Goal: Task Accomplishment & Management: Contribute content

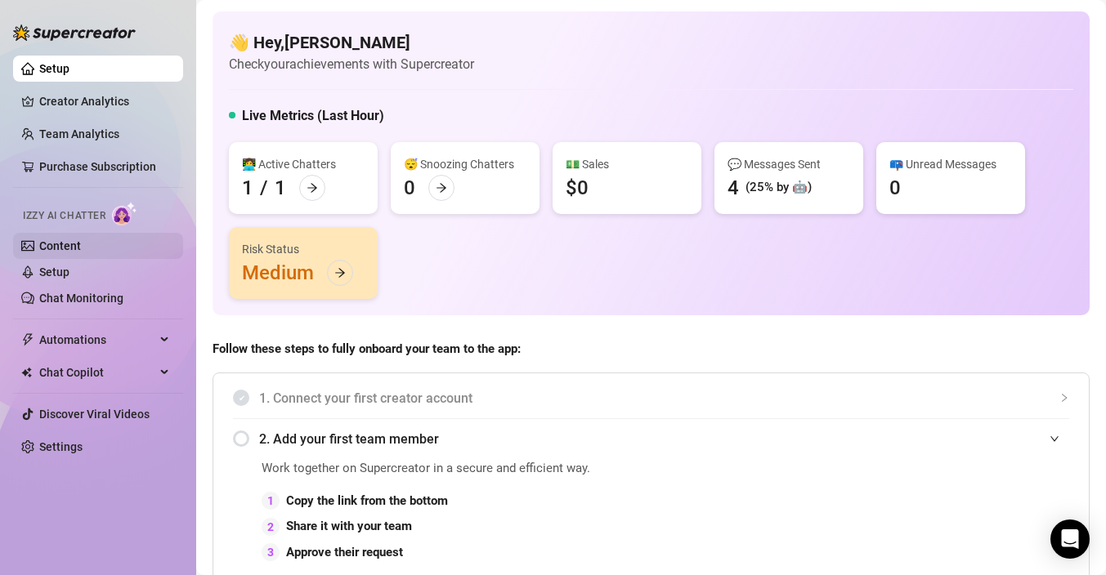
click at [66, 245] on link "Content" at bounding box center [60, 245] width 42 height 13
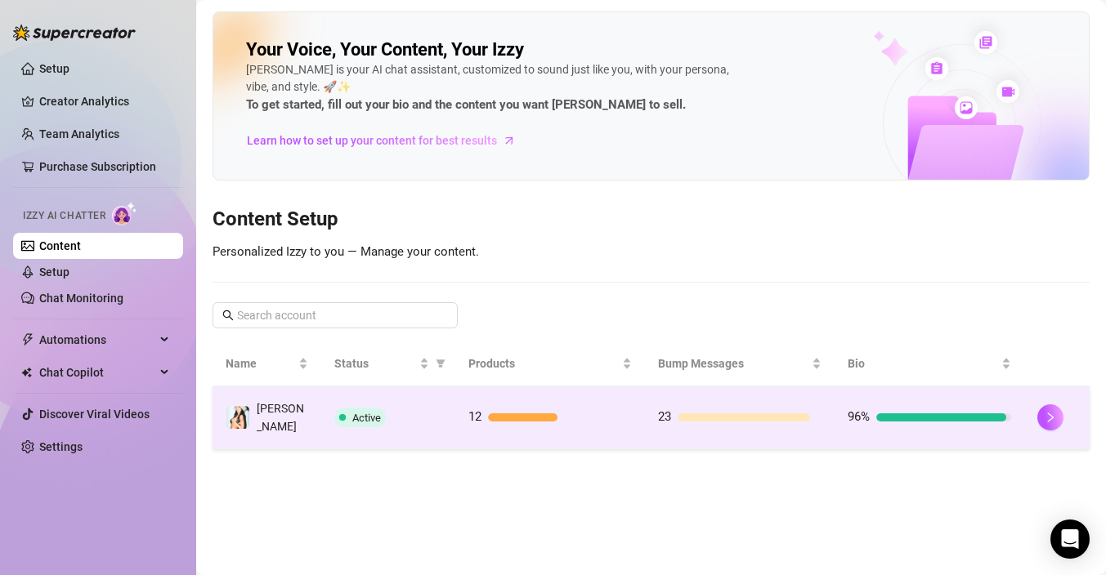
click at [414, 413] on div "Active" at bounding box center [388, 418] width 109 height 20
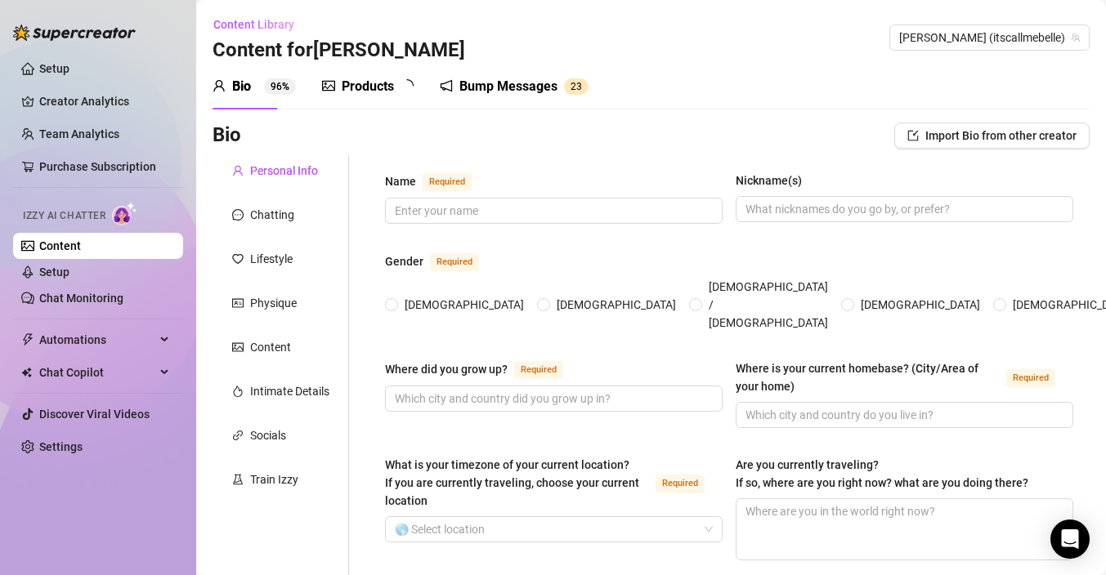
click at [359, 86] on div "Products" at bounding box center [368, 87] width 52 height 20
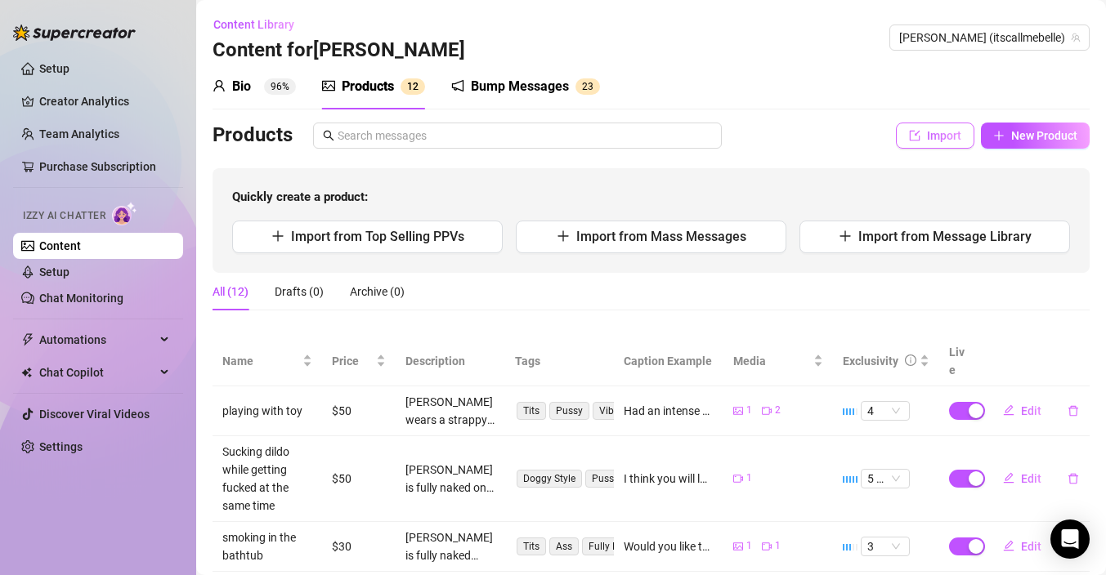
click at [910, 134] on icon "import" at bounding box center [914, 135] width 11 height 11
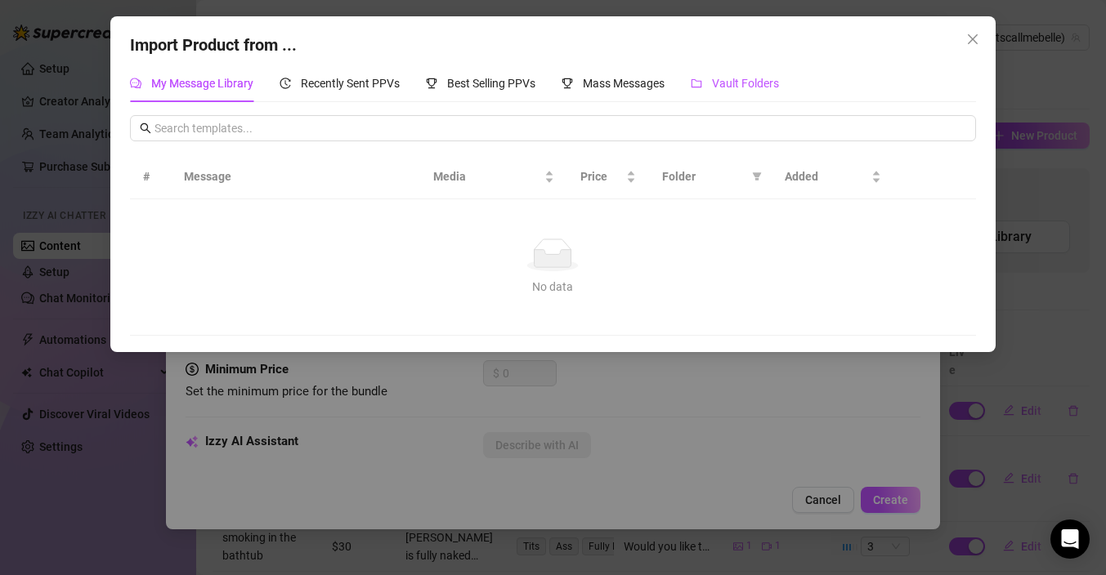
click at [741, 90] on div "Vault Folders" at bounding box center [735, 83] width 88 height 18
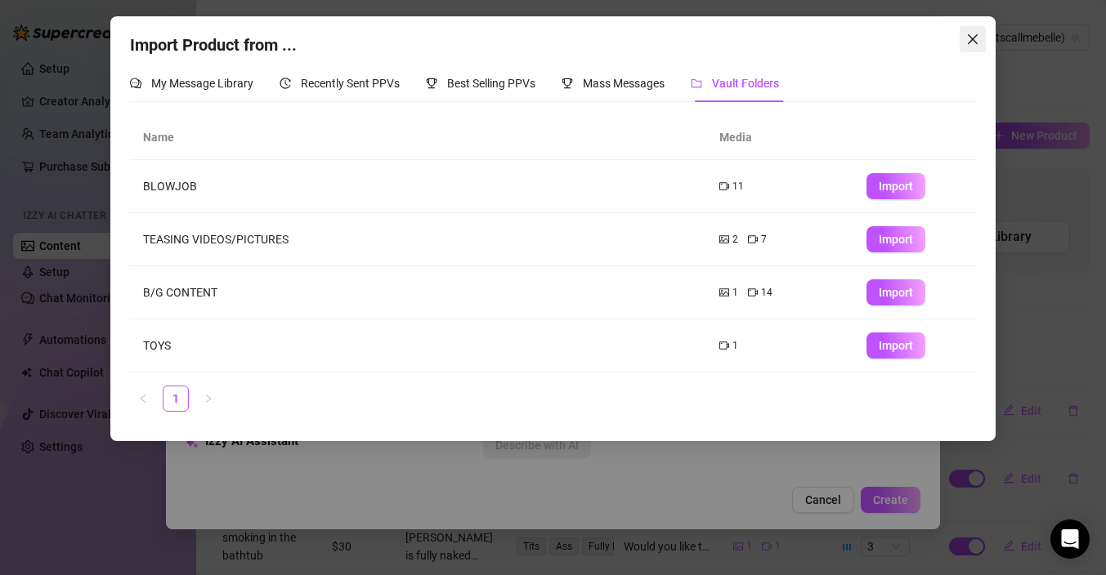
click at [974, 38] on icon "close" at bounding box center [972, 39] width 13 height 13
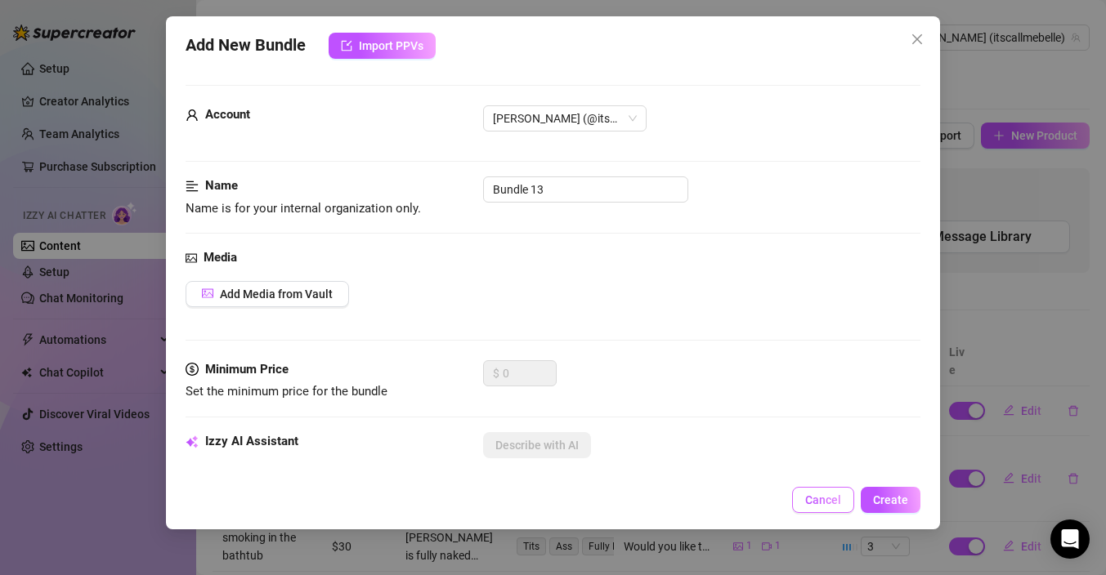
click at [820, 497] on span "Cancel" at bounding box center [823, 500] width 36 height 13
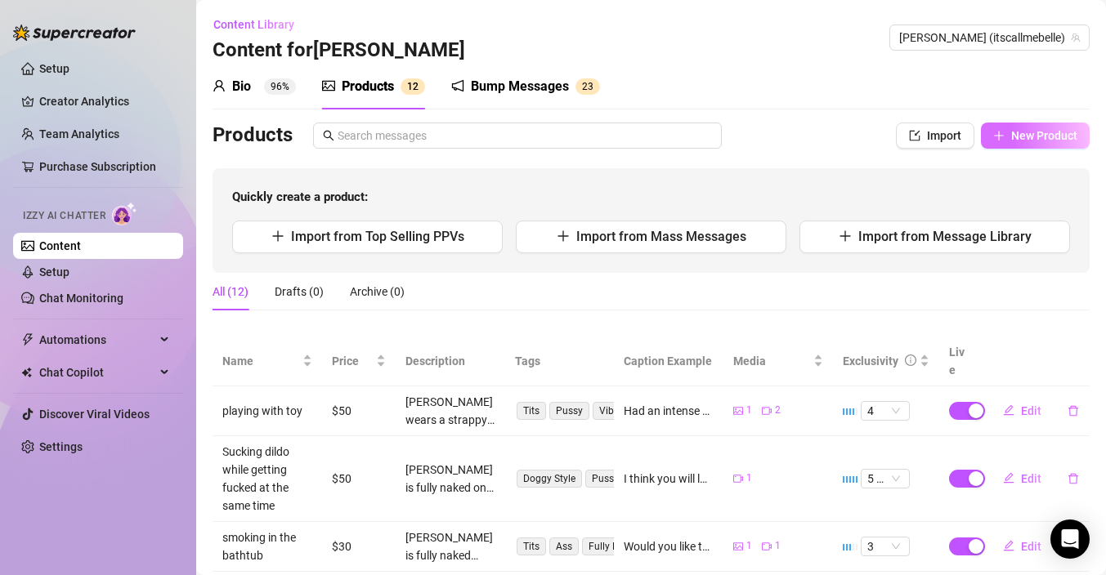
click at [1026, 138] on span "New Product" at bounding box center [1044, 135] width 66 height 13
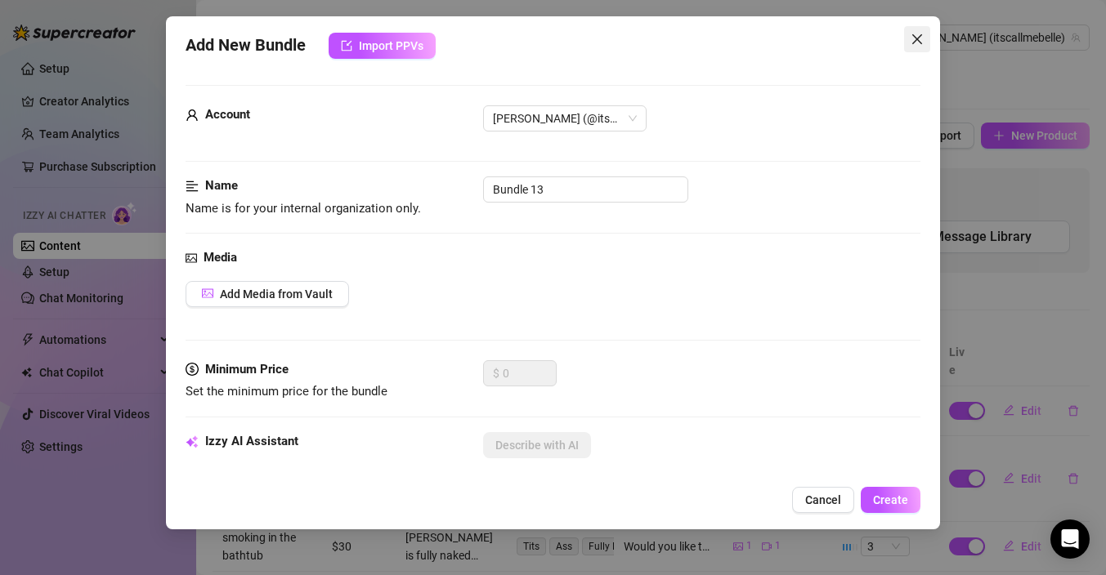
click at [916, 43] on icon "close" at bounding box center [917, 39] width 13 height 13
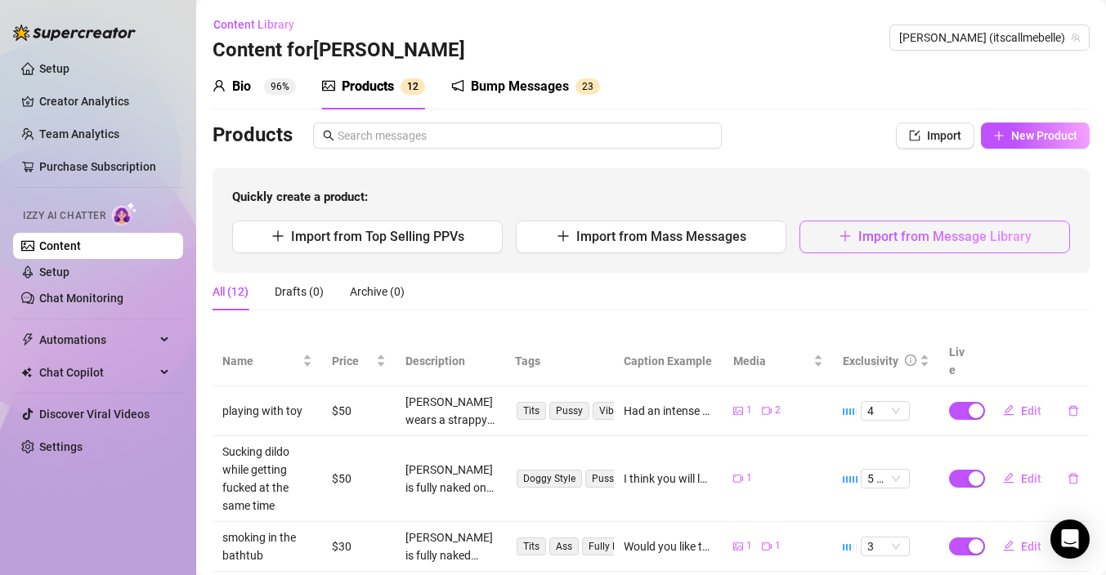
click at [941, 244] on span "Import from Message Library" at bounding box center [944, 237] width 173 height 16
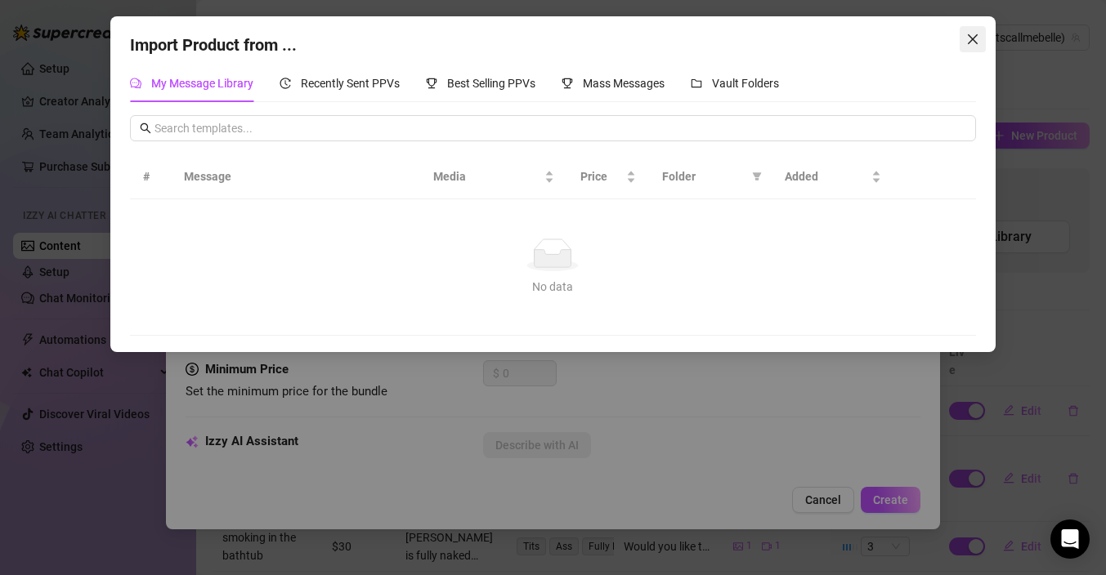
click at [972, 38] on icon "close" at bounding box center [973, 39] width 10 height 10
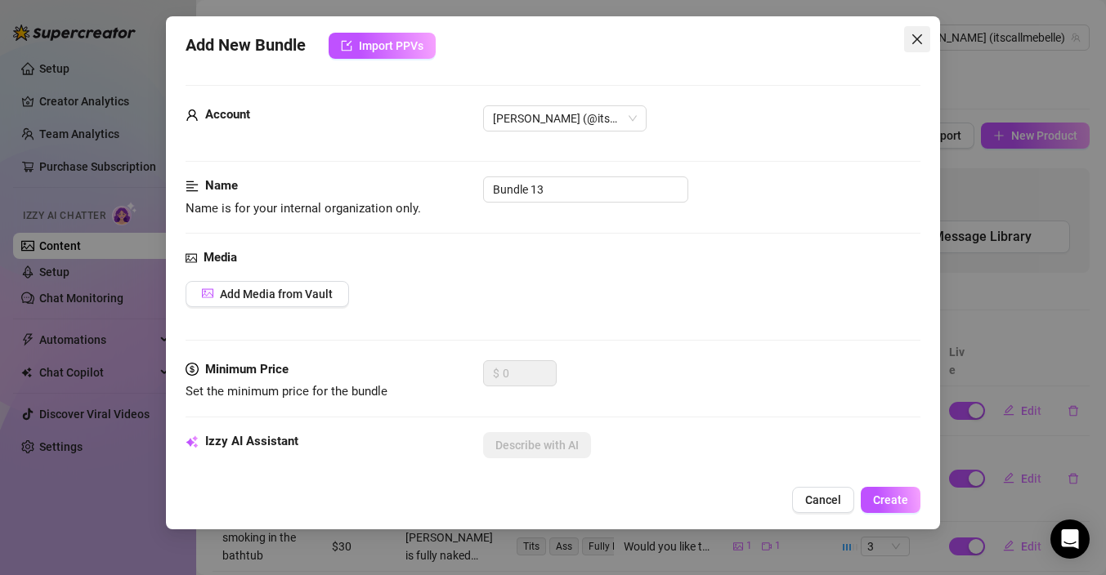
click at [917, 44] on icon "close" at bounding box center [917, 39] width 13 height 13
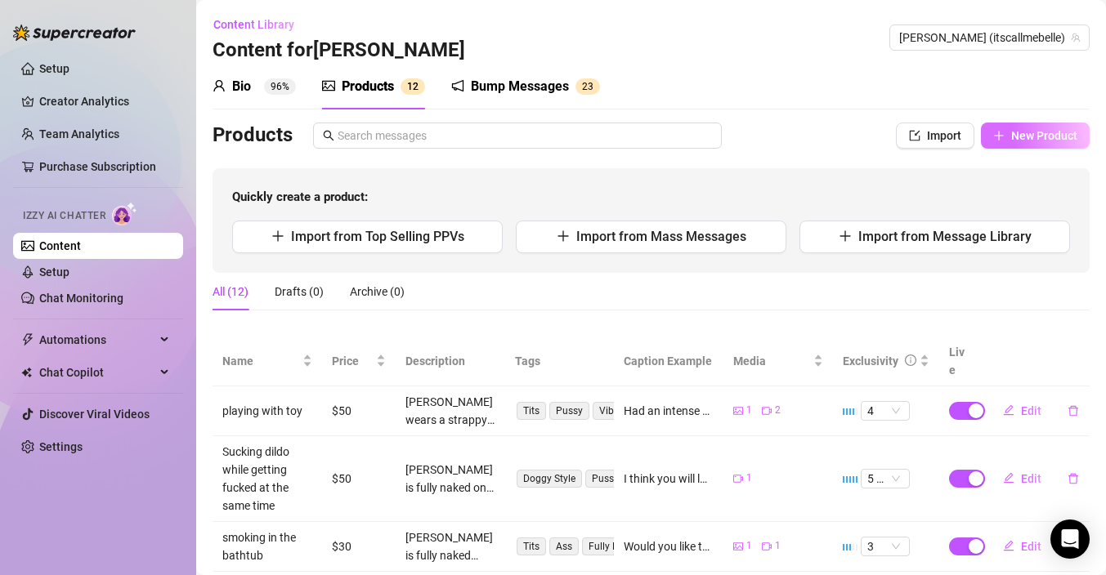
click at [1014, 135] on span "New Product" at bounding box center [1044, 135] width 66 height 13
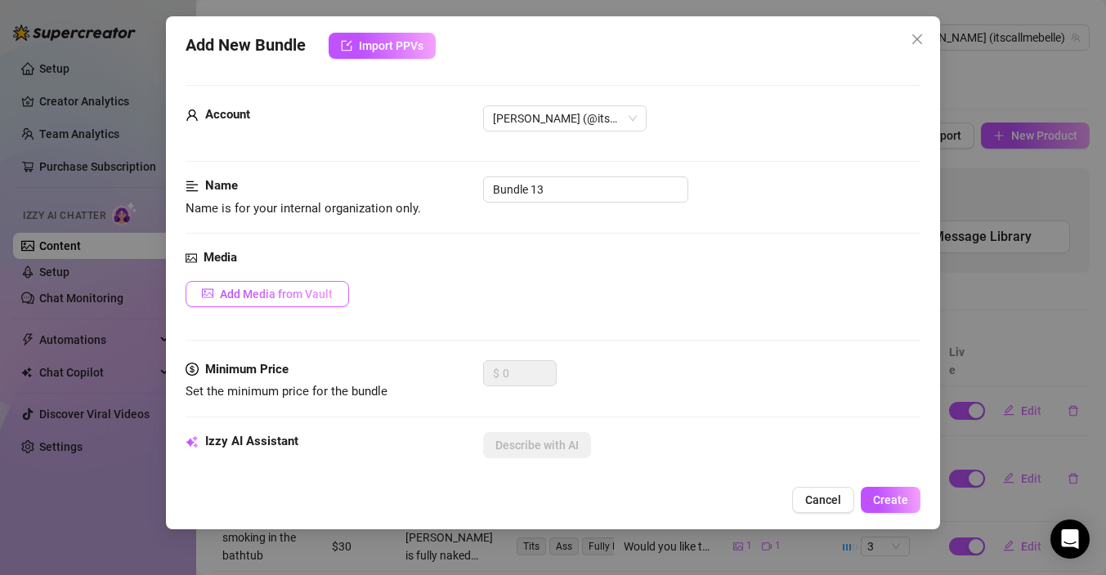
click at [290, 296] on span "Add Media from Vault" at bounding box center [276, 294] width 113 height 13
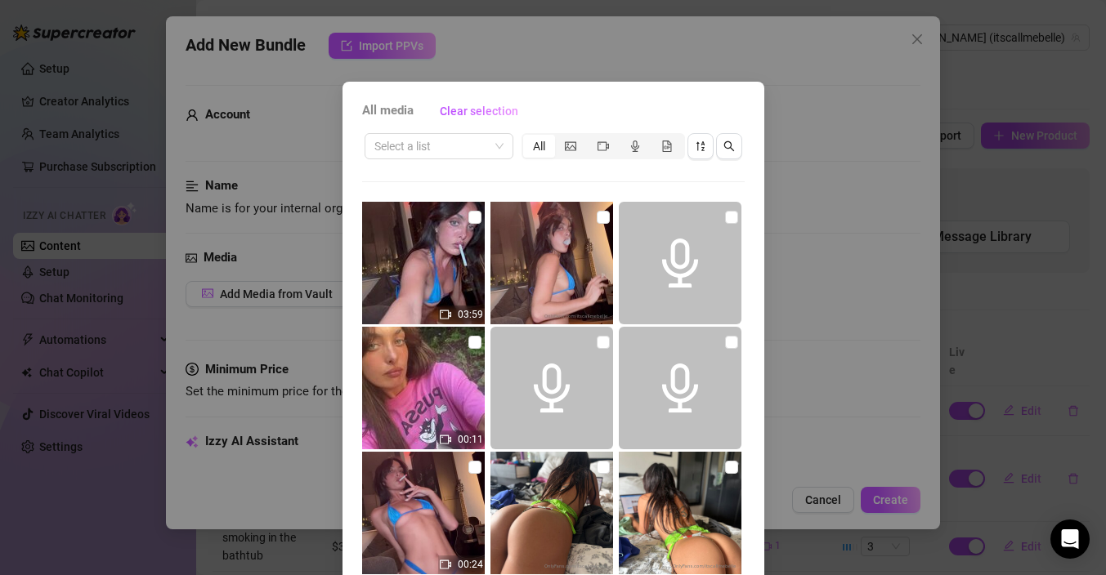
click at [726, 101] on div "All media Clear selection" at bounding box center [553, 111] width 383 height 26
click at [810, 396] on div "All media Clear selection Select a list All 03:59 00:11 00:24 00:28 00:36 00:02…" at bounding box center [553, 287] width 1106 height 575
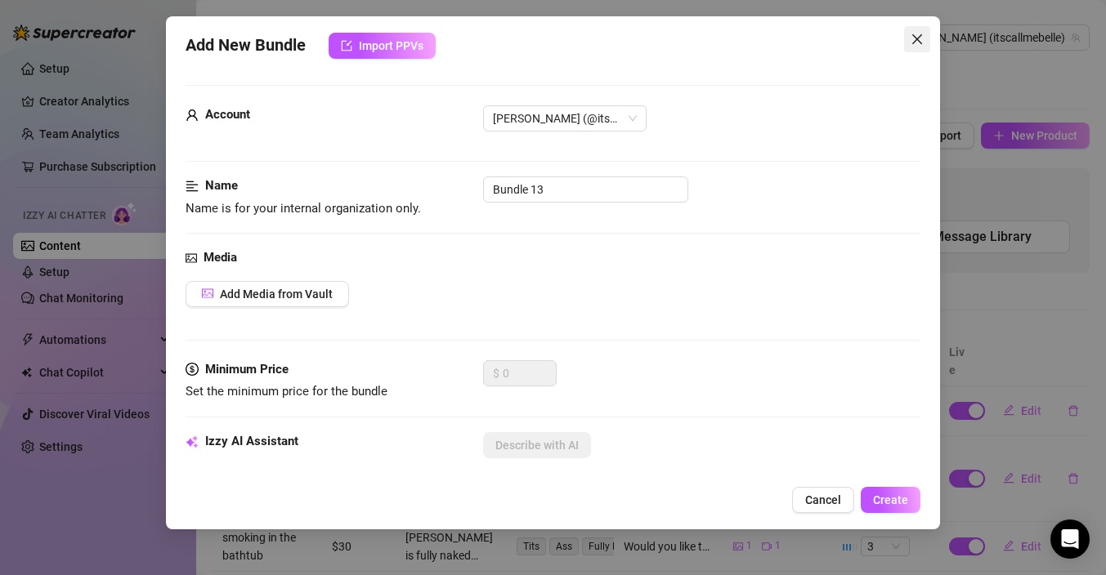
click at [919, 31] on button "Close" at bounding box center [917, 39] width 26 height 26
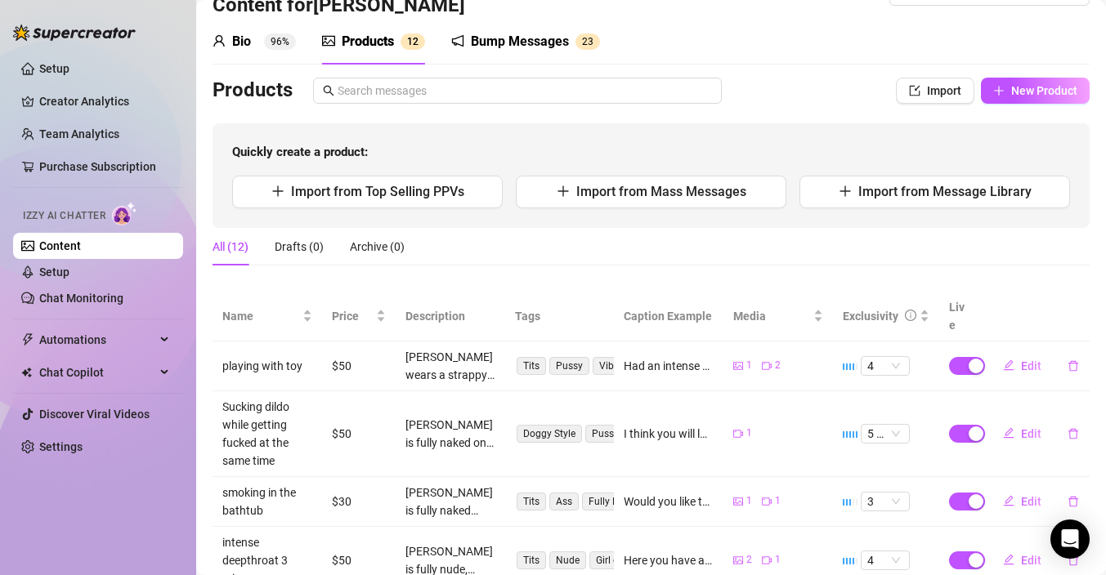
scroll to position [46, 0]
click at [936, 96] on button "Import" at bounding box center [935, 90] width 78 height 26
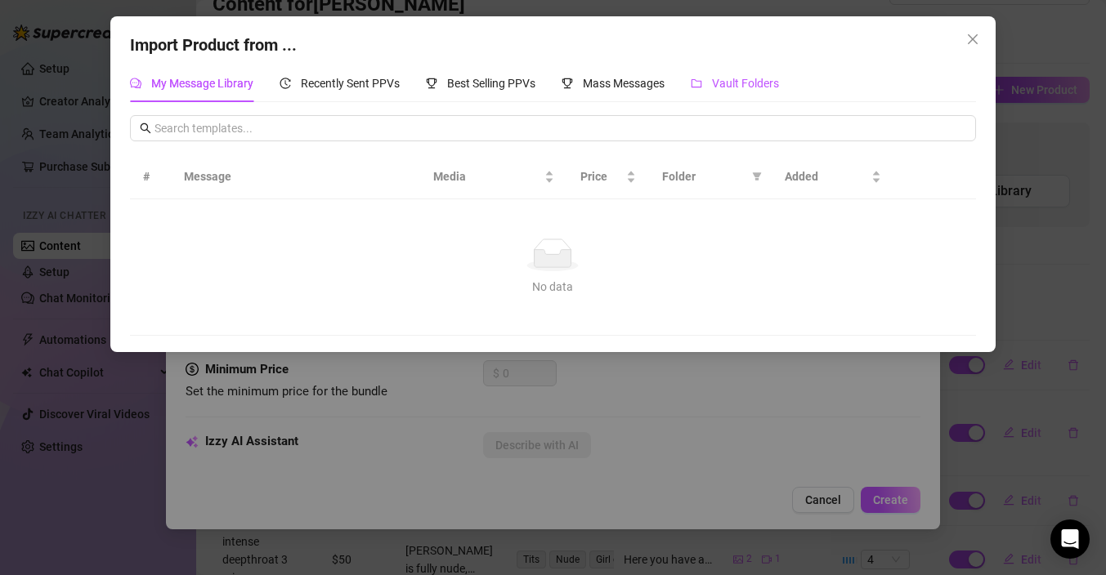
click at [744, 88] on span "Vault Folders" at bounding box center [745, 83] width 67 height 13
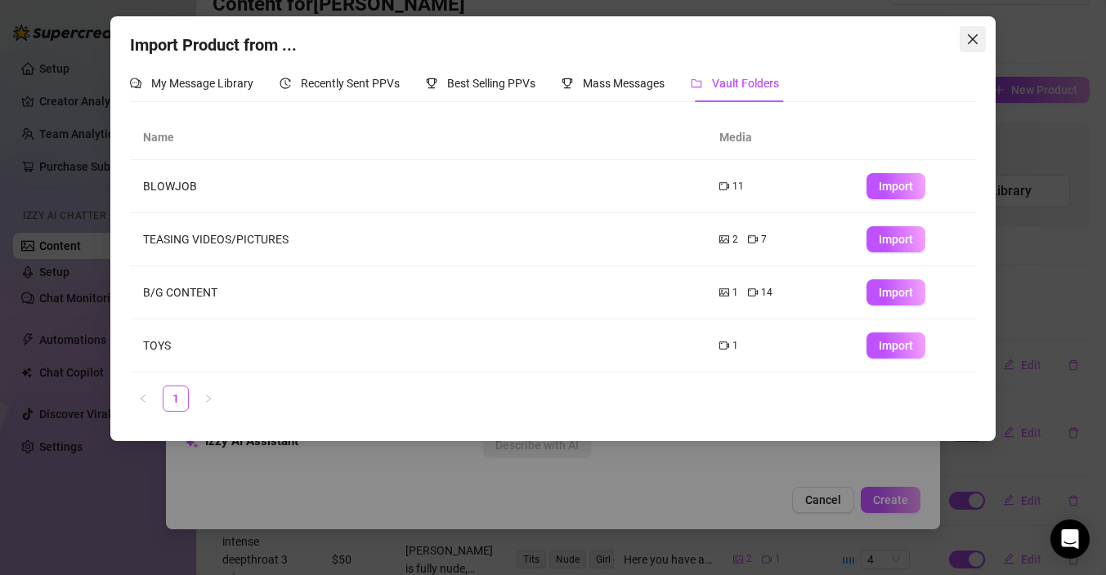
click at [969, 38] on icon "close" at bounding box center [972, 39] width 13 height 13
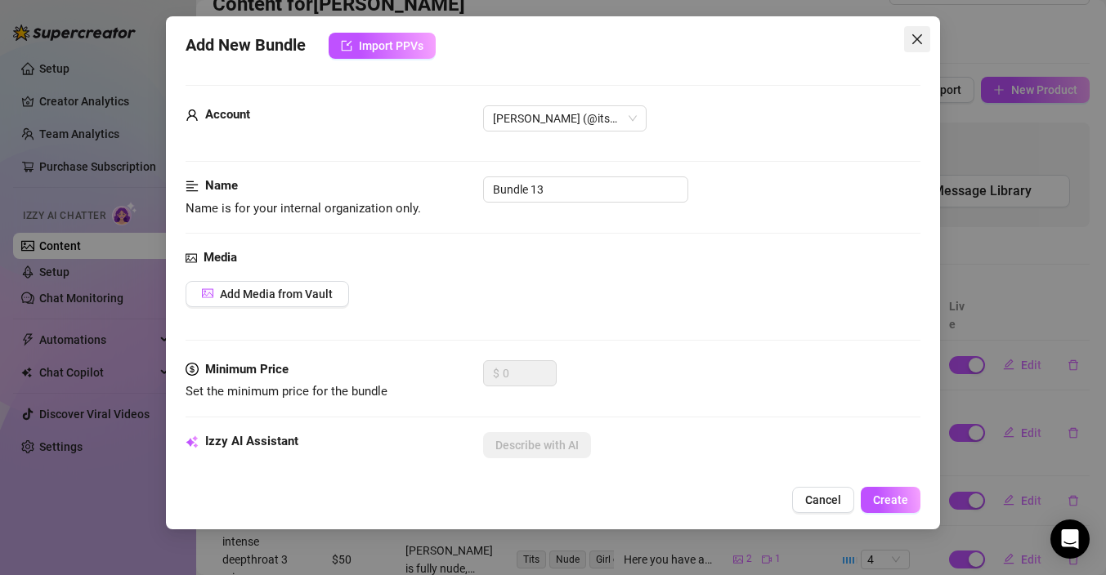
click at [919, 40] on icon "close" at bounding box center [917, 39] width 13 height 13
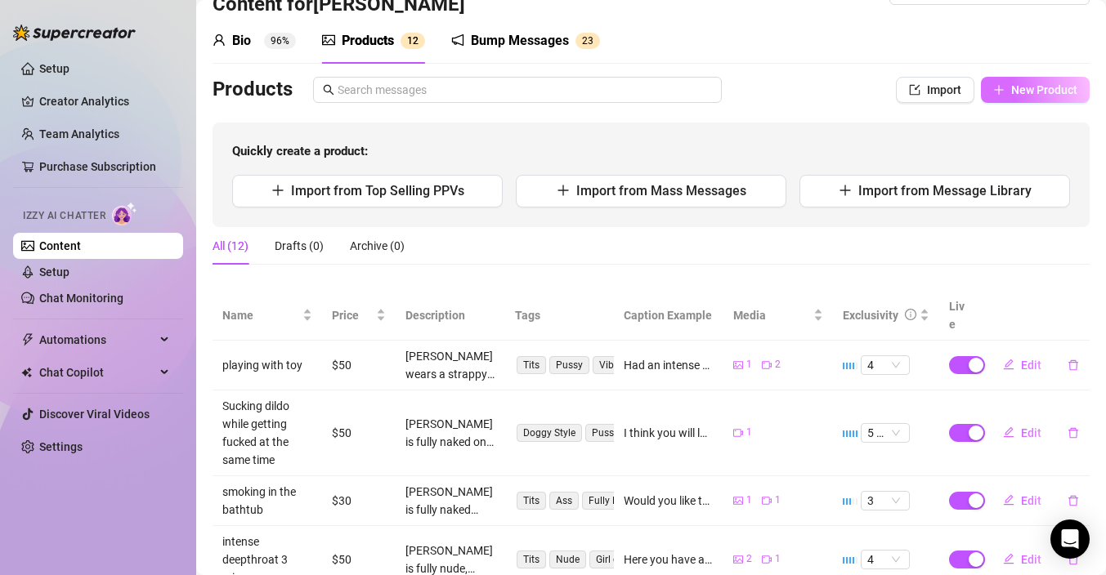
click at [996, 89] on icon "plus" at bounding box center [998, 89] width 9 height 1
type textarea "Type your message here..."
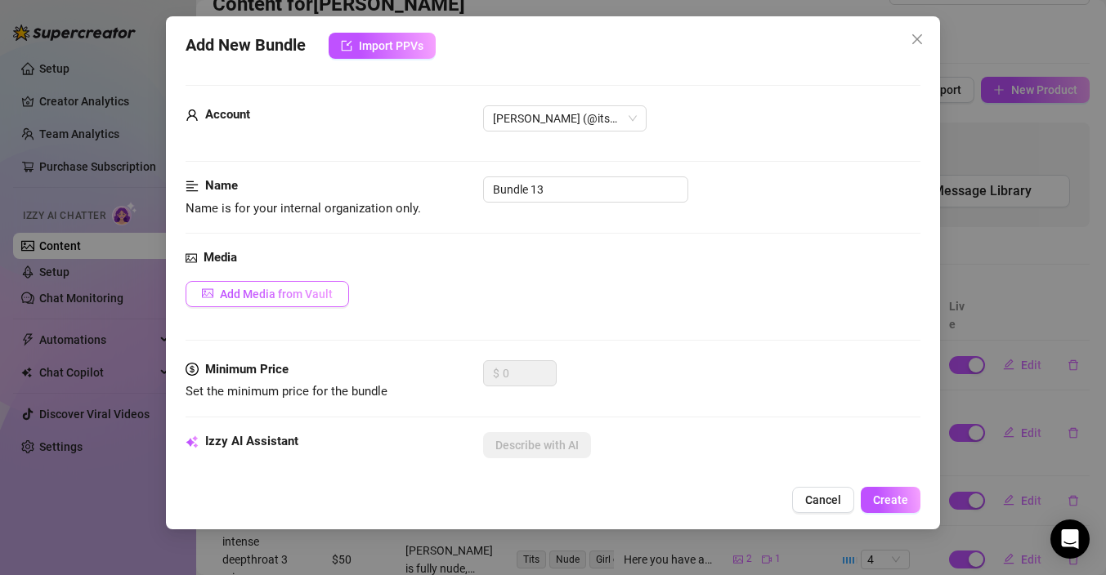
click at [311, 299] on span "Add Media from Vault" at bounding box center [276, 294] width 113 height 13
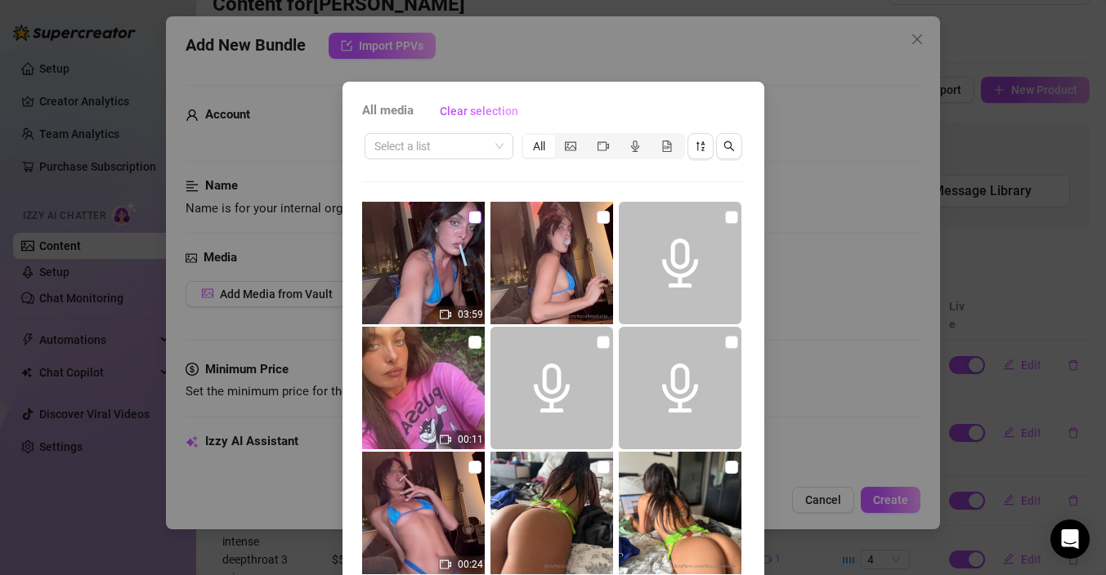
click at [476, 217] on input "checkbox" at bounding box center [474, 217] width 13 height 13
checkbox input "true"
click at [602, 219] on input "checkbox" at bounding box center [603, 217] width 13 height 13
checkbox input "true"
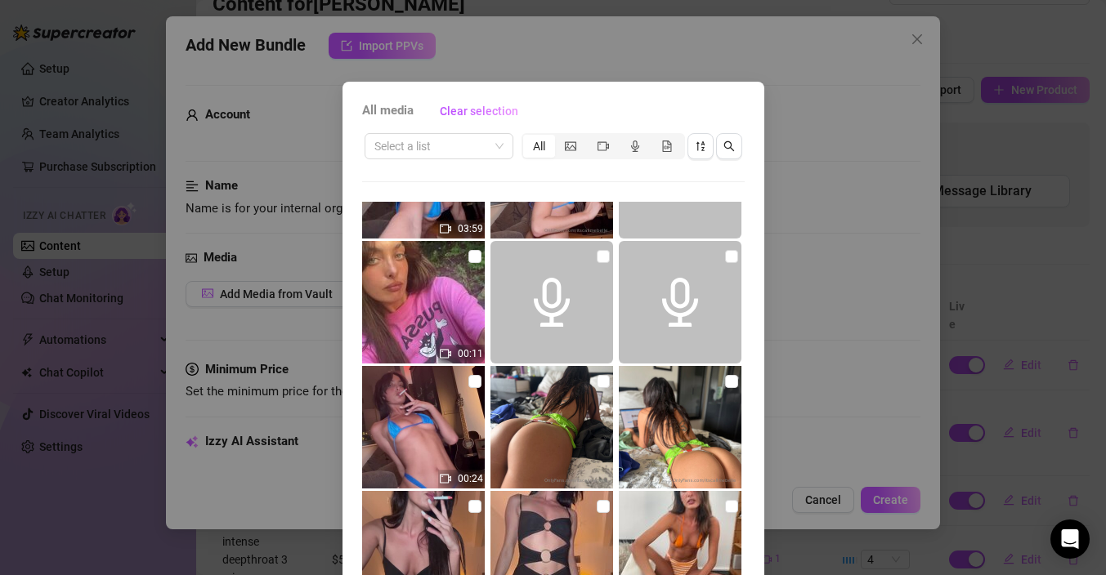
scroll to position [107, 0]
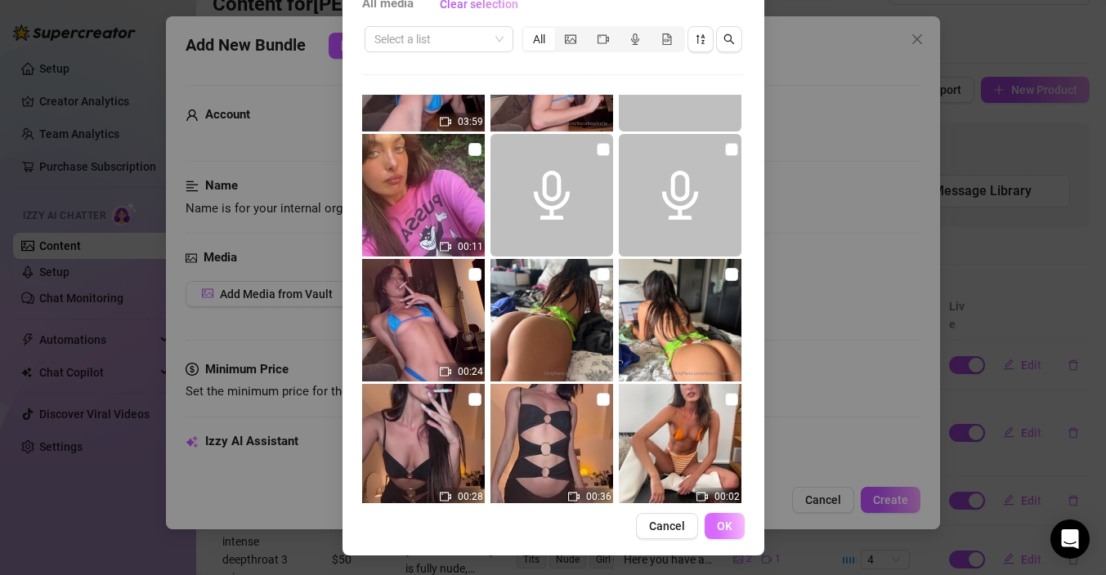
click at [723, 520] on span "OK" at bounding box center [725, 526] width 16 height 13
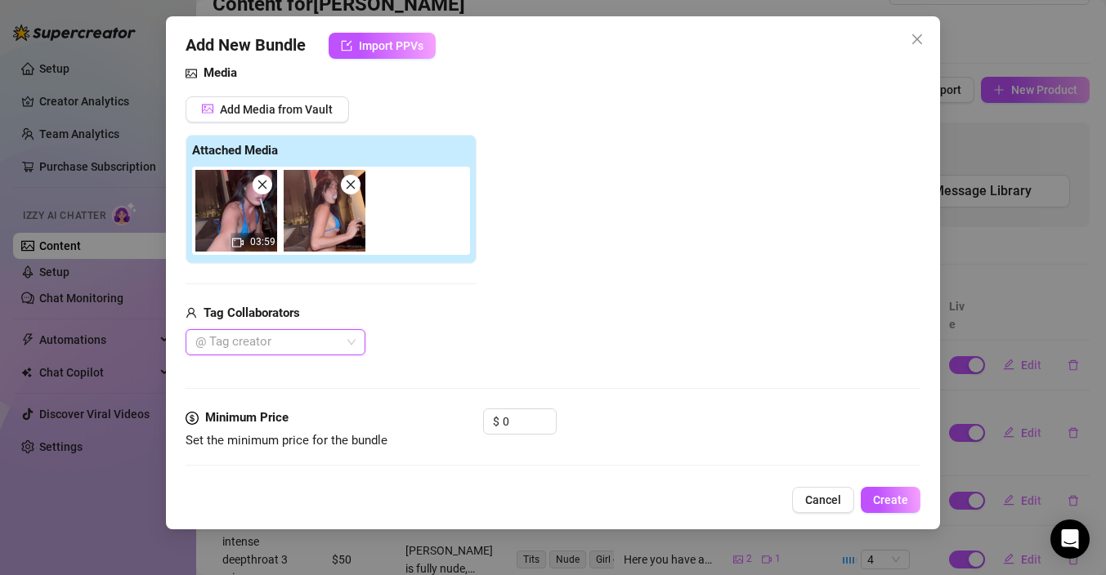
scroll to position [217, 0]
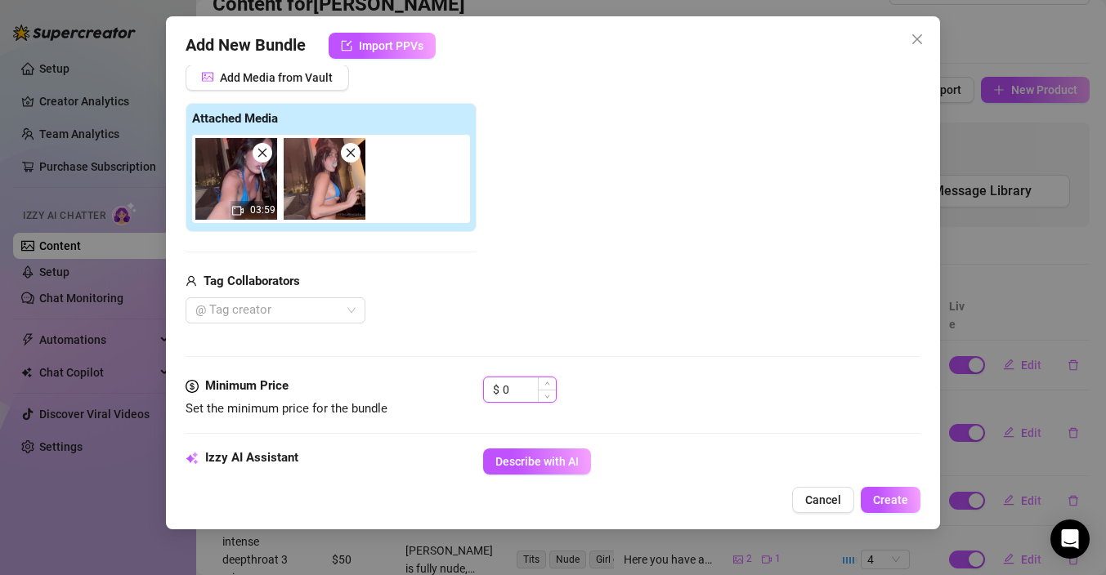
click at [514, 387] on input "0" at bounding box center [529, 390] width 53 height 25
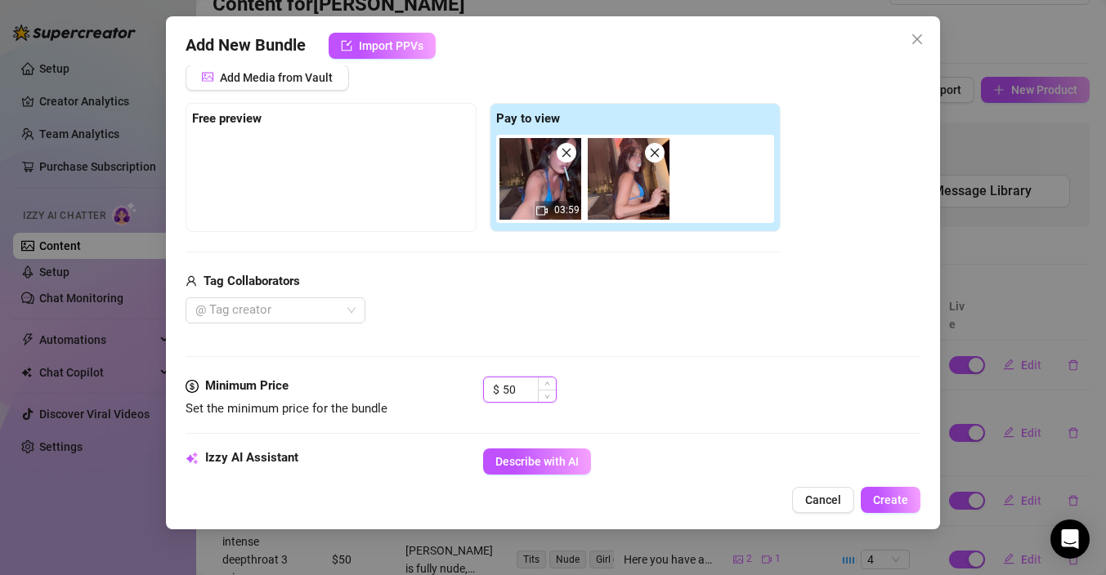
type input "5"
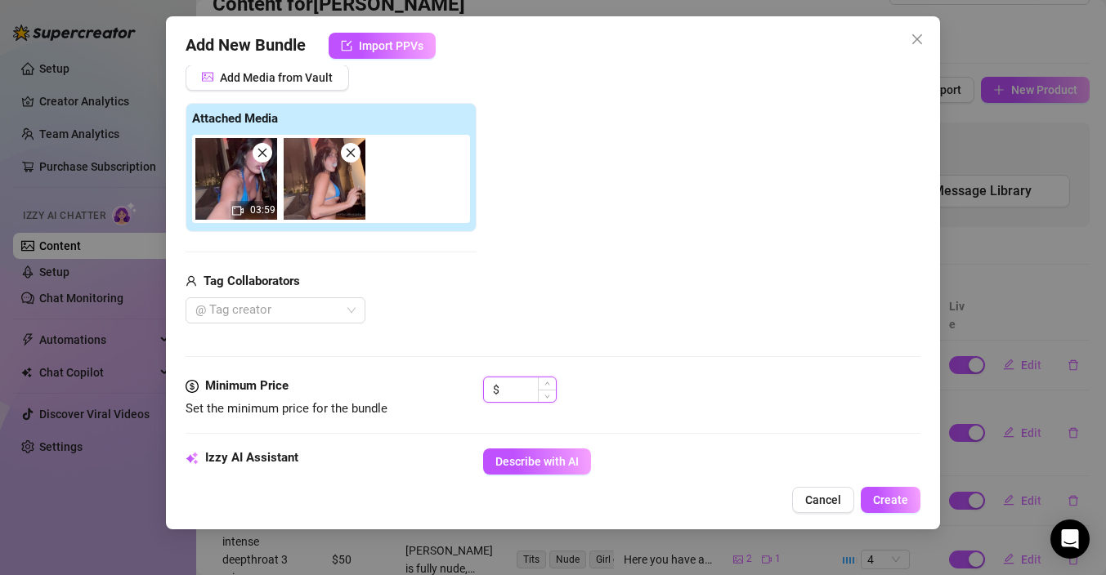
type input "3"
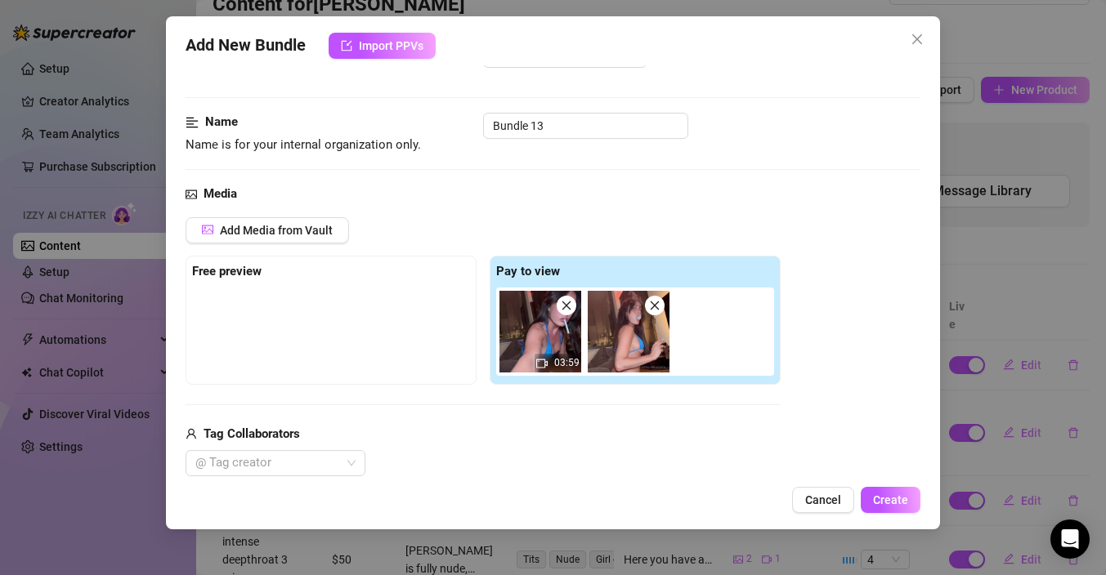
scroll to position [29, 0]
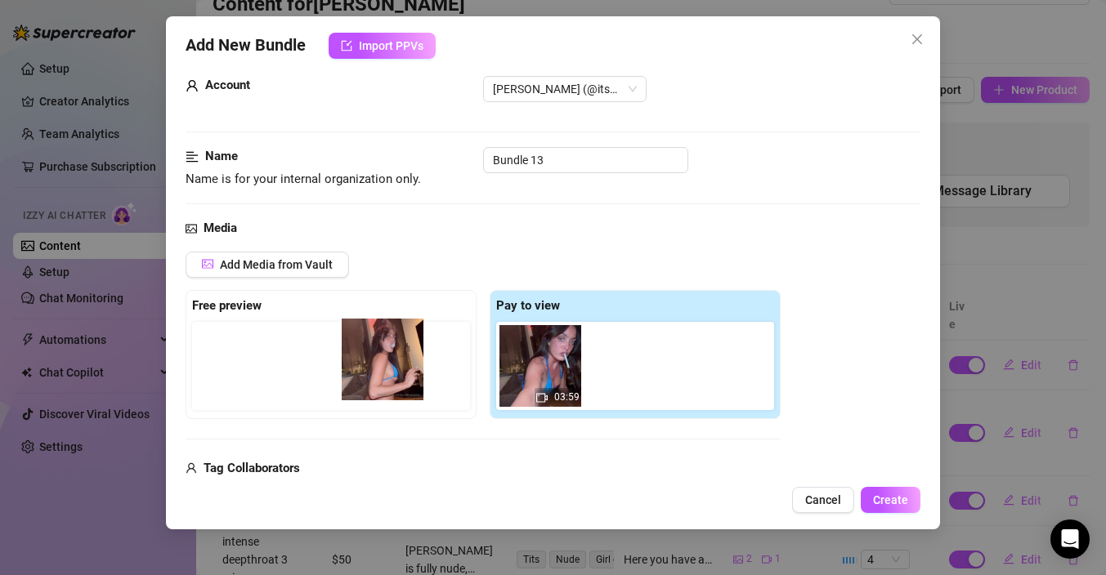
drag, startPoint x: 630, startPoint y: 364, endPoint x: 378, endPoint y: 357, distance: 252.7
click at [378, 357] on div "Free preview Pay to view 03:59" at bounding box center [483, 354] width 595 height 129
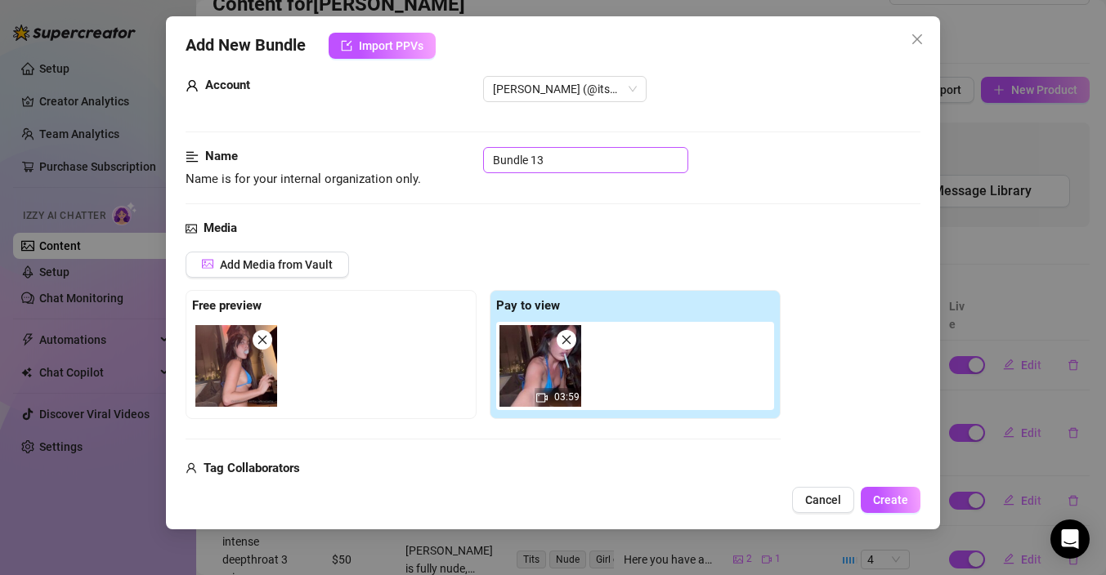
type input "25"
drag, startPoint x: 582, startPoint y: 164, endPoint x: 436, endPoint y: 160, distance: 146.4
click at [436, 160] on div "Name Name is for your internal organization only. Bundle 13" at bounding box center [553, 168] width 735 height 42
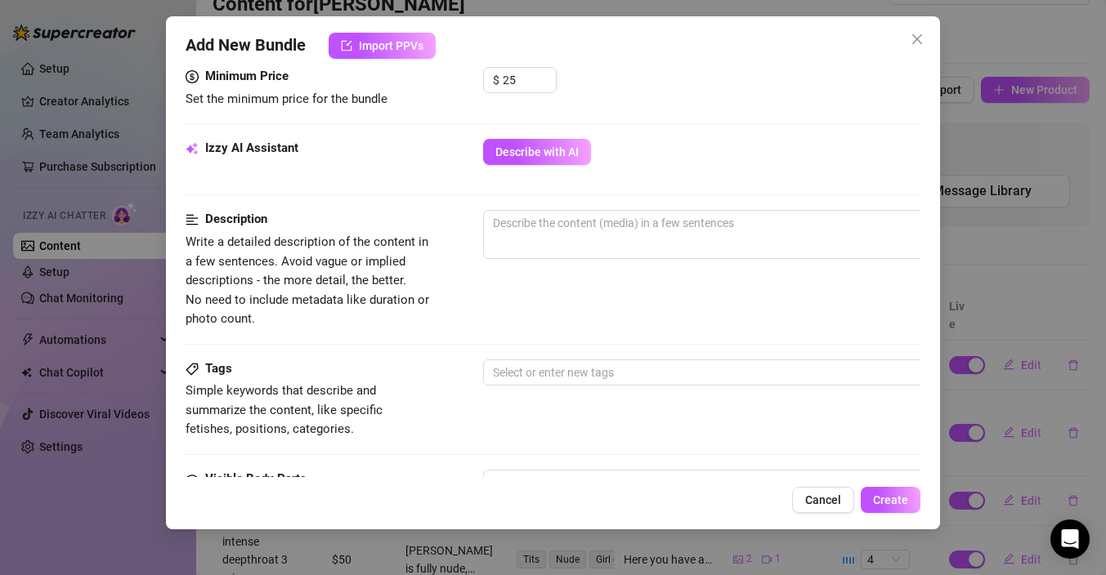
scroll to position [506, 0]
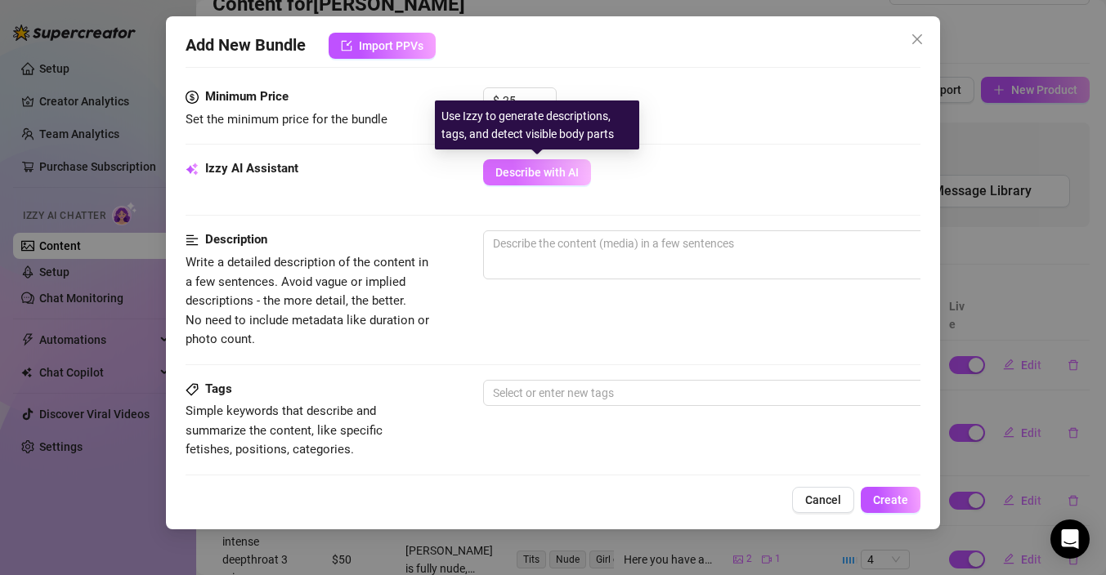
type input "Teasing smoking ass"
click at [557, 169] on span "Describe with AI" at bounding box center [536, 172] width 83 height 13
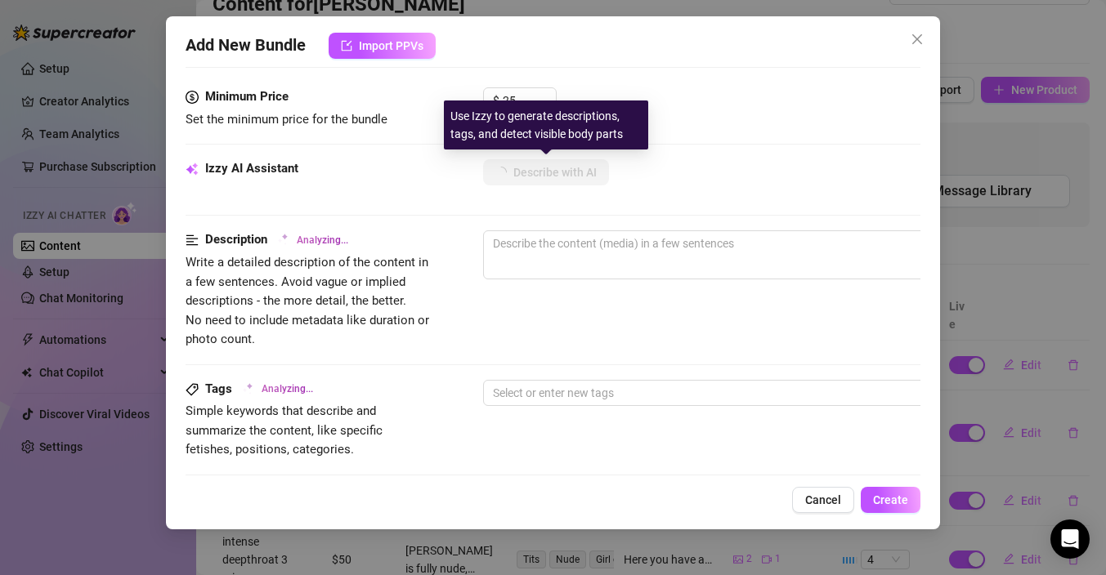
type textarea "[PERSON_NAME]"
type textarea "[PERSON_NAME] wears"
type textarea "[PERSON_NAME] wears a"
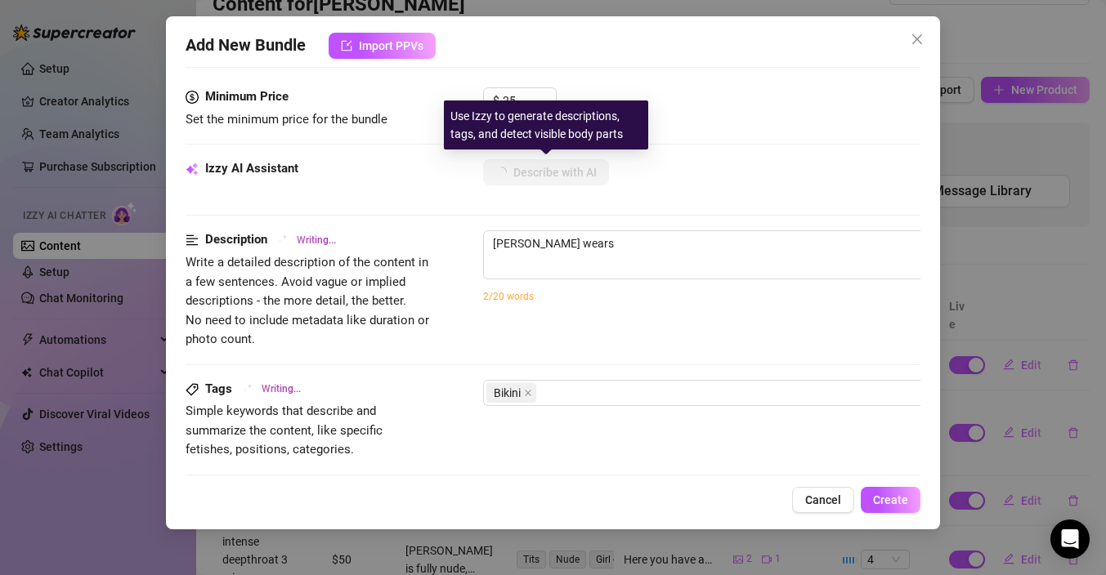
type textarea "[PERSON_NAME] wears a"
type textarea "[PERSON_NAME] wears a tiny"
type textarea "[PERSON_NAME] wears a tiny blue"
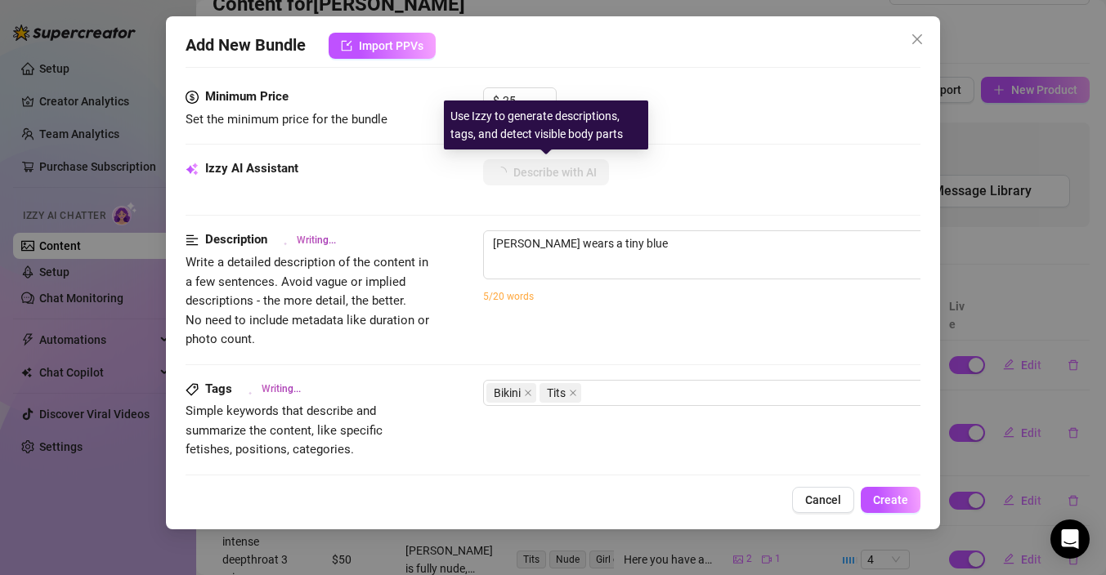
type textarea "[PERSON_NAME] wears a tiny blue bikini"
type textarea "[PERSON_NAME] wears a tiny blue bikini that"
type textarea "[PERSON_NAME] wears a tiny blue bikini that barely"
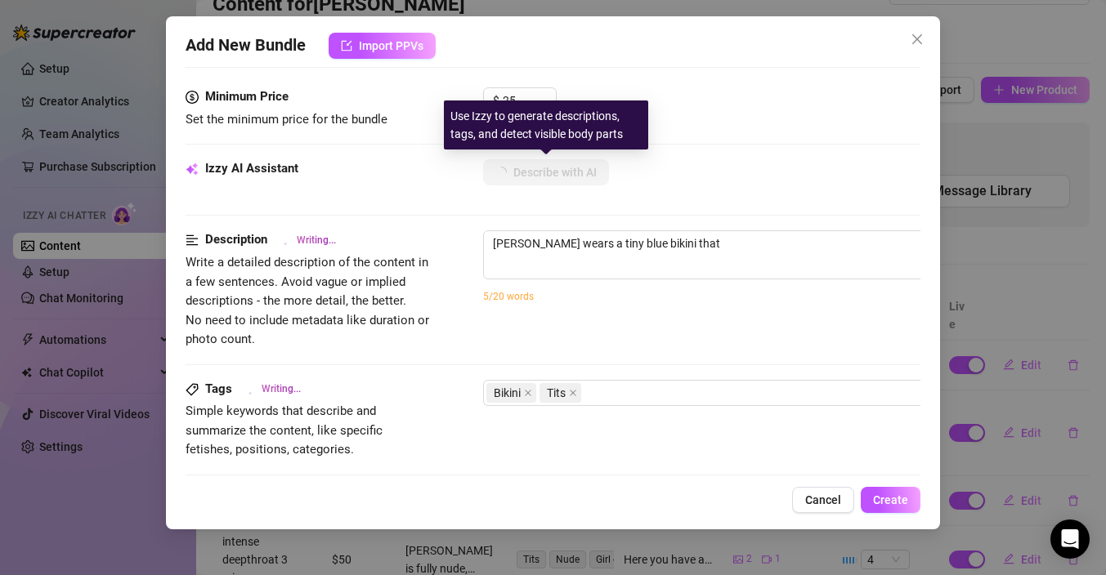
type textarea "[PERSON_NAME] wears a tiny blue bikini that barely"
type textarea "[PERSON_NAME] wears a tiny blue bikini that barely covers"
type textarea "[PERSON_NAME] wears a tiny blue bikini that barely covers her"
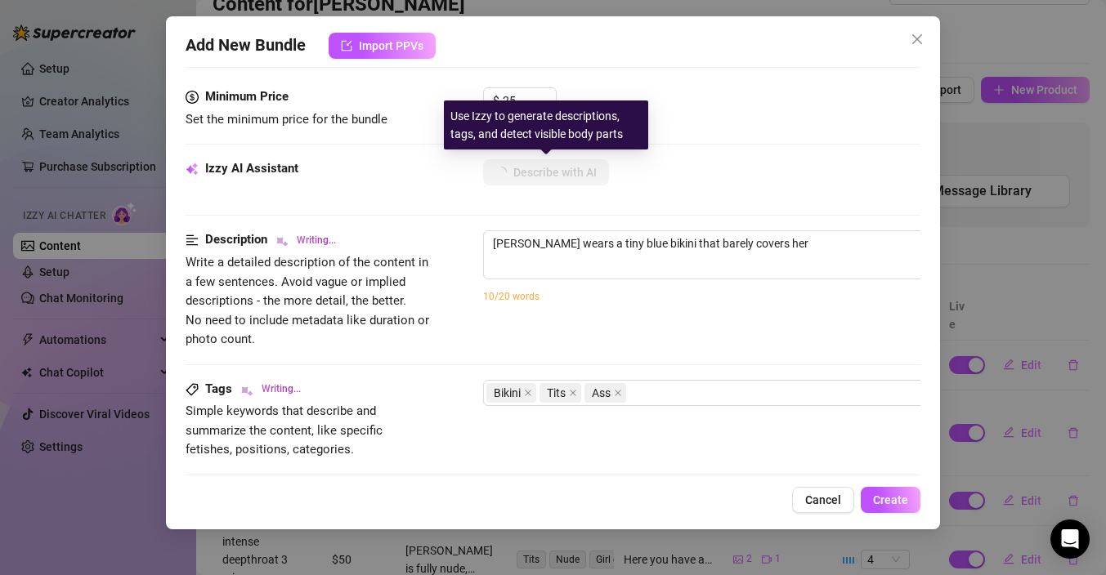
type textarea "[PERSON_NAME] wears a tiny blue bikini that barely covers her perky"
type textarea "[PERSON_NAME] wears a tiny blue bikini that barely covers her perky tits"
type textarea "[PERSON_NAME] wears a tiny blue bikini that barely covers her perky tits and"
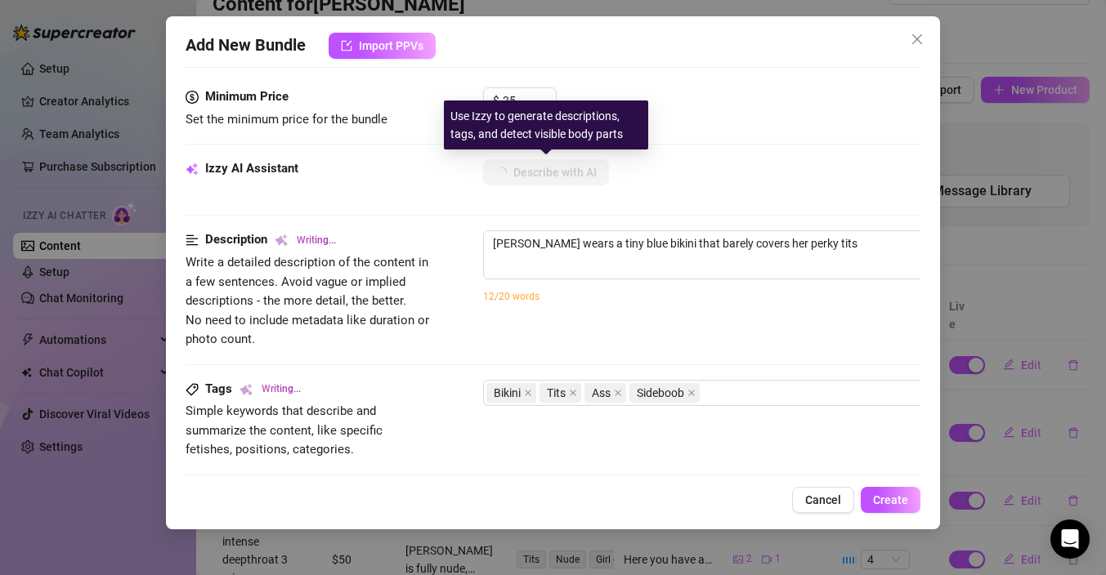
type textarea "[PERSON_NAME] wears a tiny blue bikini that barely covers her perky tits and"
type textarea "[PERSON_NAME] wears a tiny blue bikini that barely covers her perky tits and ti…"
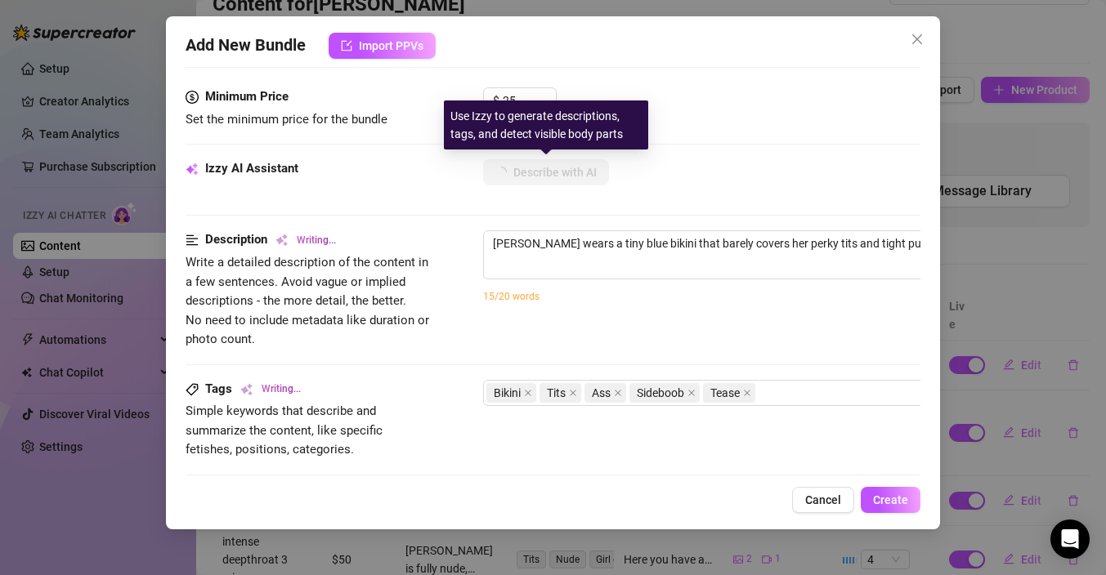
type textarea "[PERSON_NAME] wears a tiny blue bikini that barely covers her perky tits and ti…"
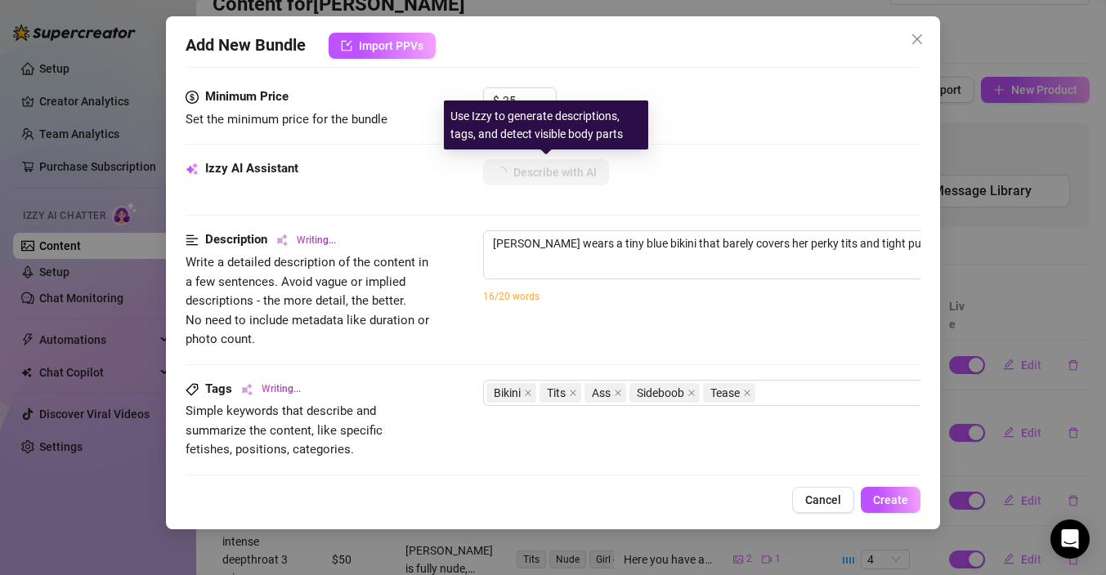
type textarea "[PERSON_NAME] wears a tiny blue bikini that barely covers her perky tits and ti…"
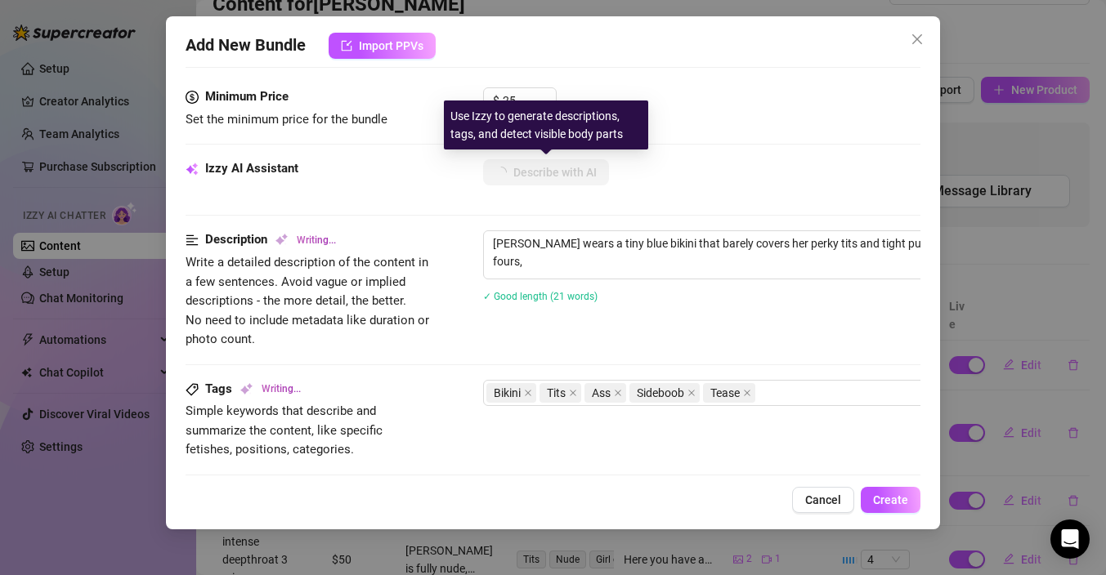
type textarea "[PERSON_NAME] wears a tiny blue bikini that barely covers her perky tits and ti…"
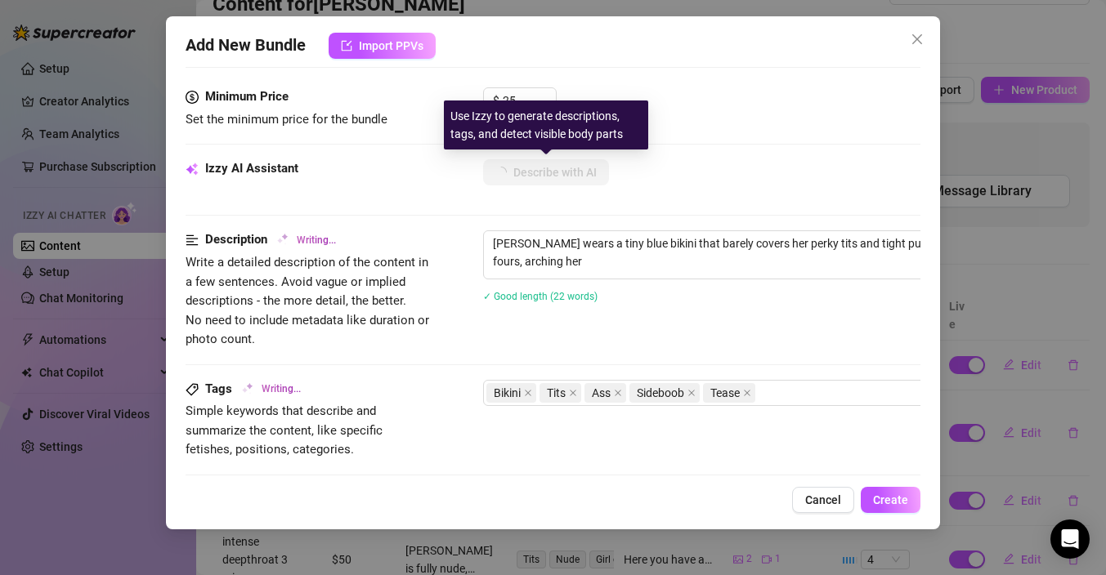
type textarea "[PERSON_NAME] wears a tiny blue bikini that barely covers her perky tits and ti…"
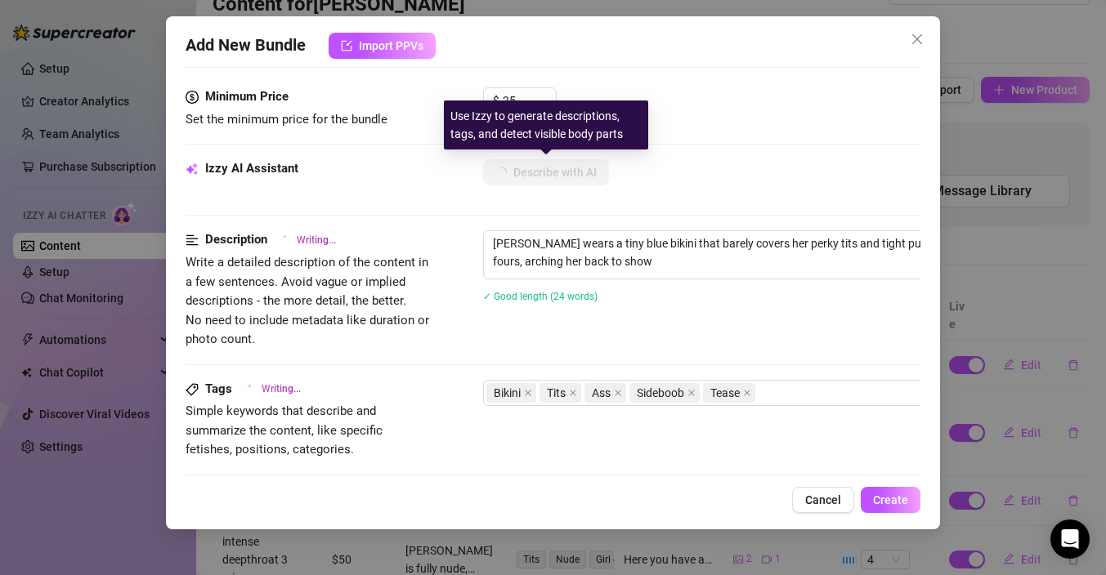
type textarea "[PERSON_NAME] wears a tiny blue bikini that barely covers her perky tits and ti…"
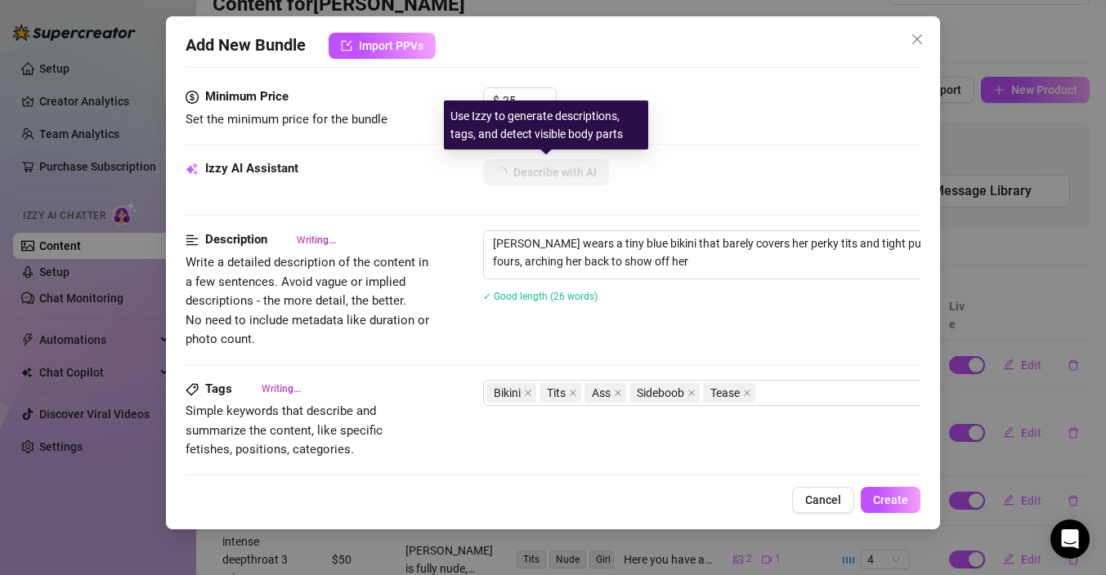
type textarea "[PERSON_NAME] wears a tiny blue bikini that barely covers her perky tits and ti…"
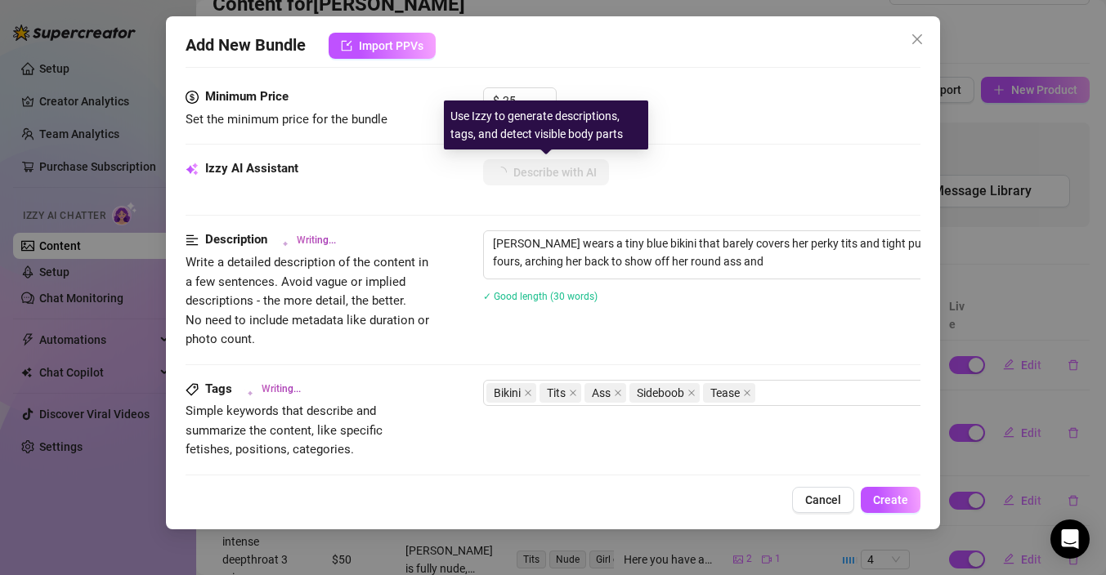
type textarea "[PERSON_NAME] wears a tiny blue bikini that barely covers her perky tits and ti…"
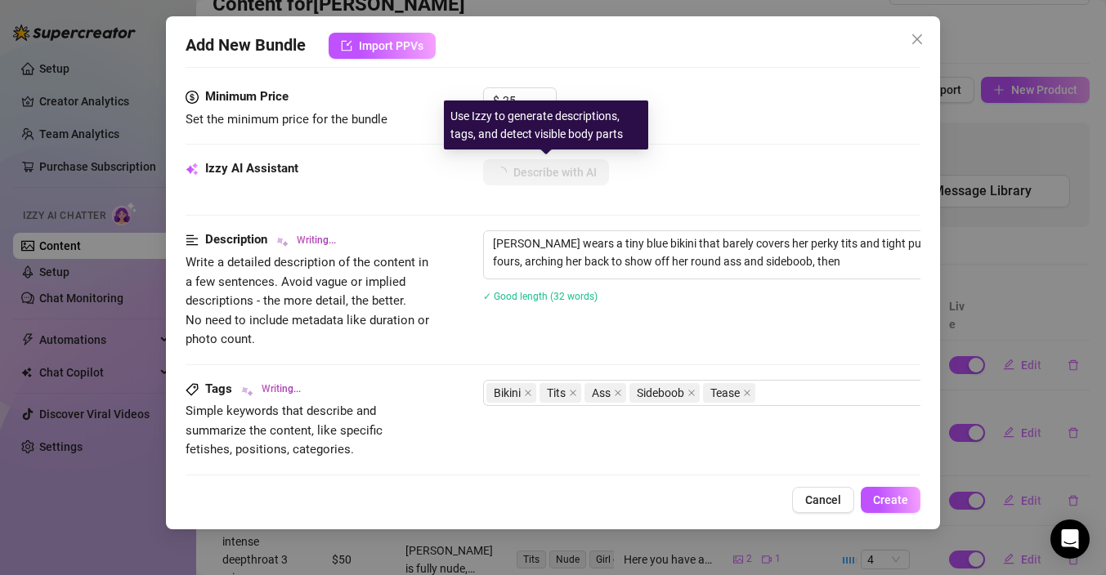
type textarea "[PERSON_NAME] wears a tiny blue bikini that barely covers her perky tits and ti…"
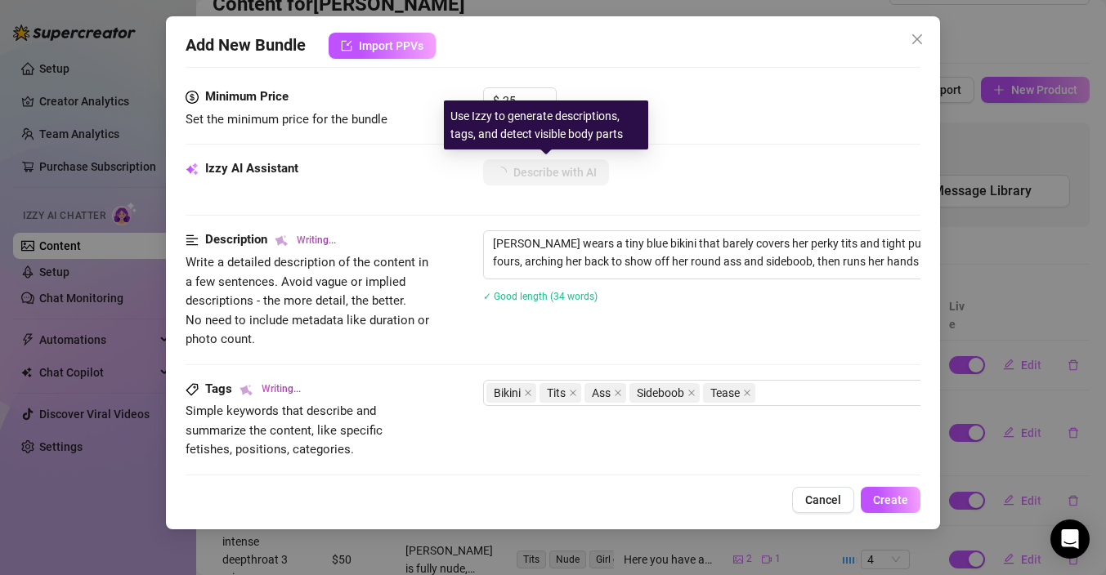
type textarea "[PERSON_NAME] wears a tiny blue bikini that barely covers her perky tits and ti…"
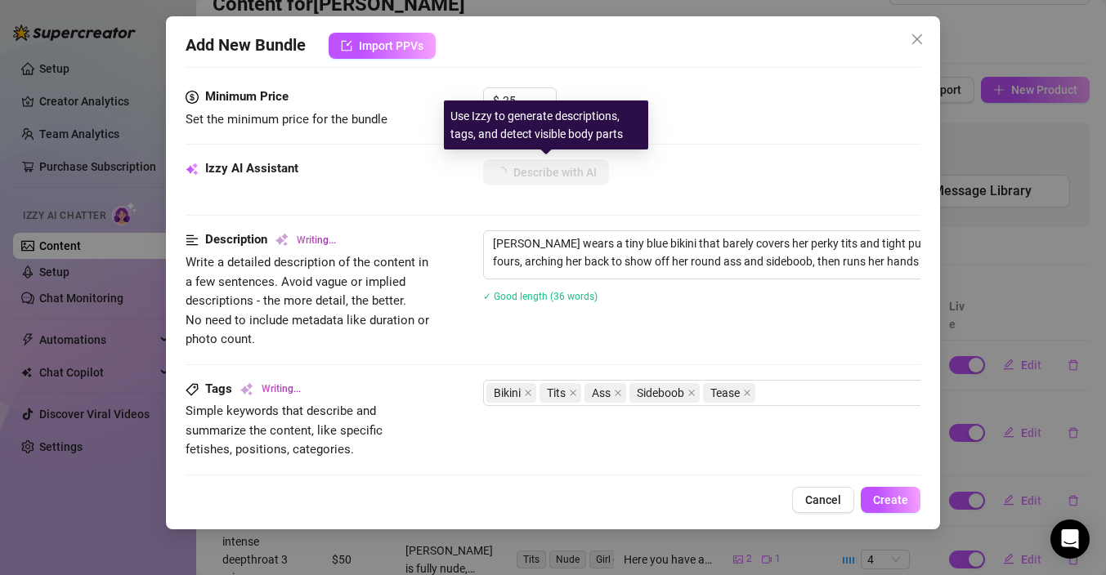
type textarea "[PERSON_NAME] wears a tiny blue bikini that barely covers her perky tits and ti…"
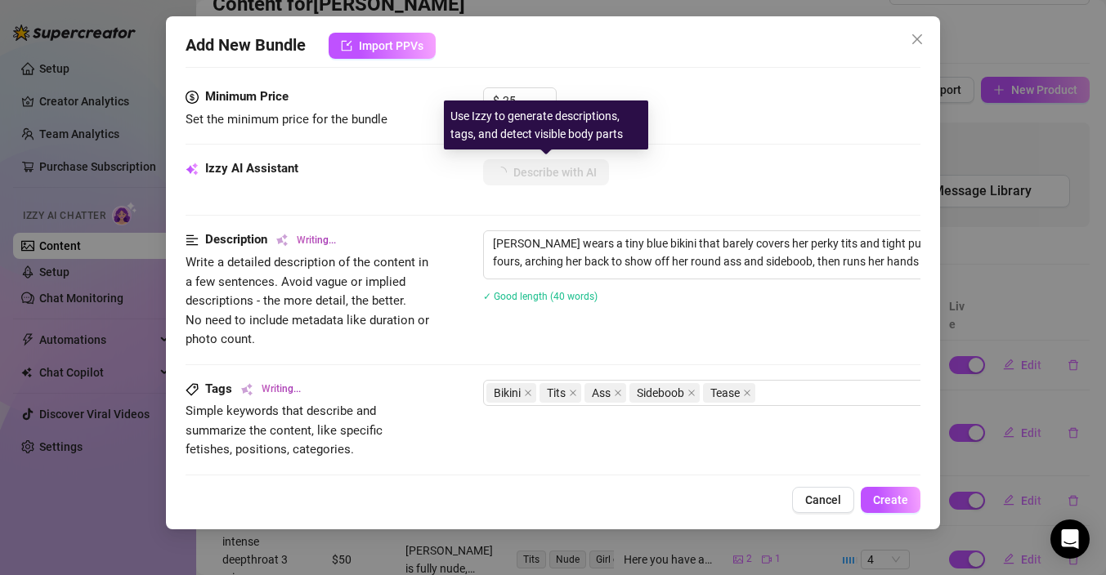
type textarea "[PERSON_NAME] wears a tiny blue bikini that barely covers her perky tits and ti…"
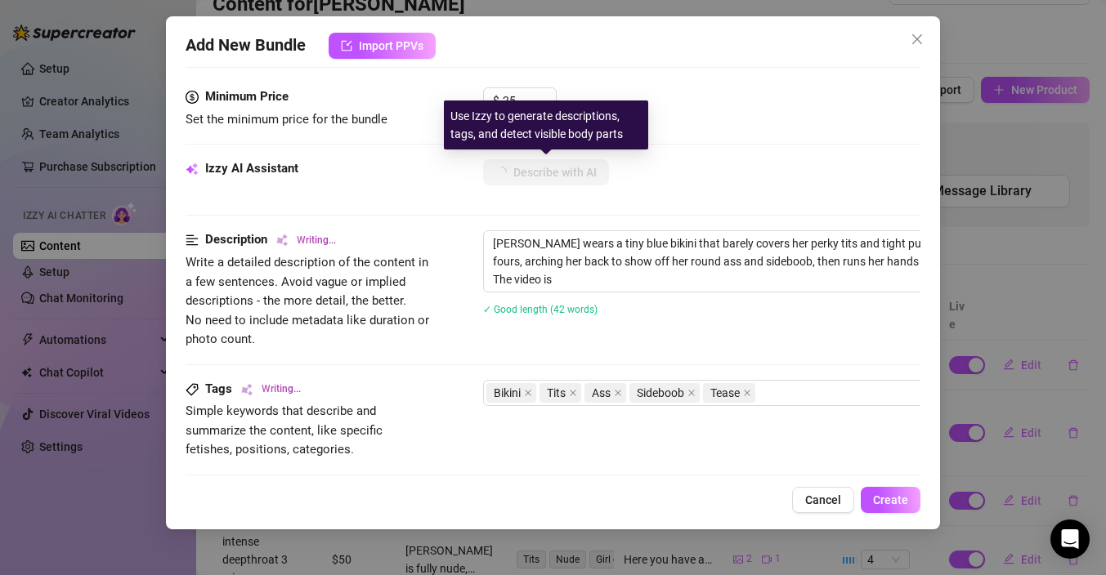
type textarea "[PERSON_NAME] wears a tiny blue bikini that barely covers her perky tits and ti…"
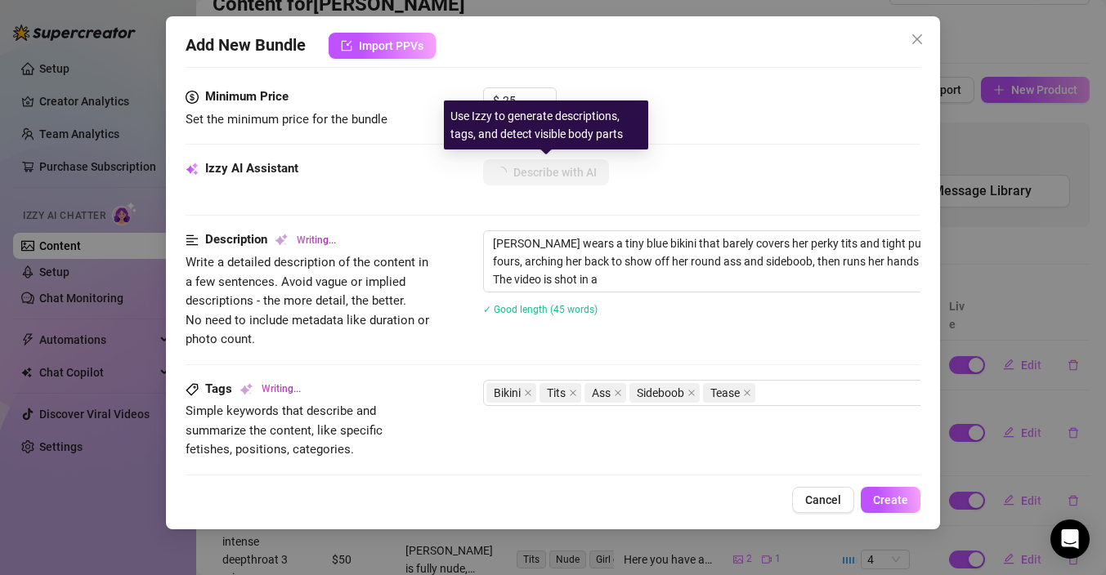
type textarea "[PERSON_NAME] wears a tiny blue bikini that barely covers her perky tits and ti…"
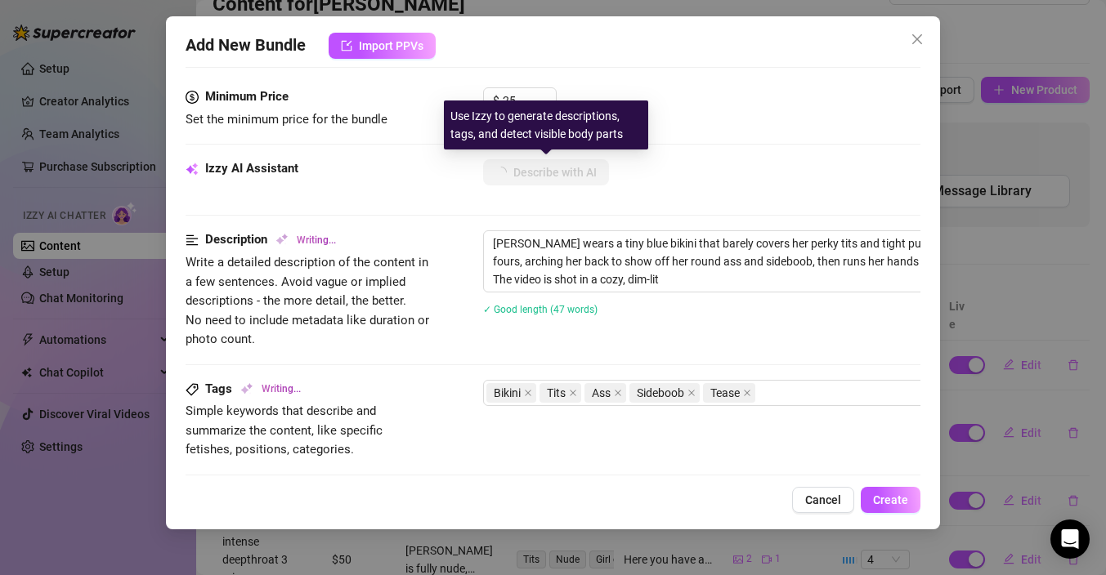
type textarea "[PERSON_NAME] wears a tiny blue bikini that barely covers her perky tits and ti…"
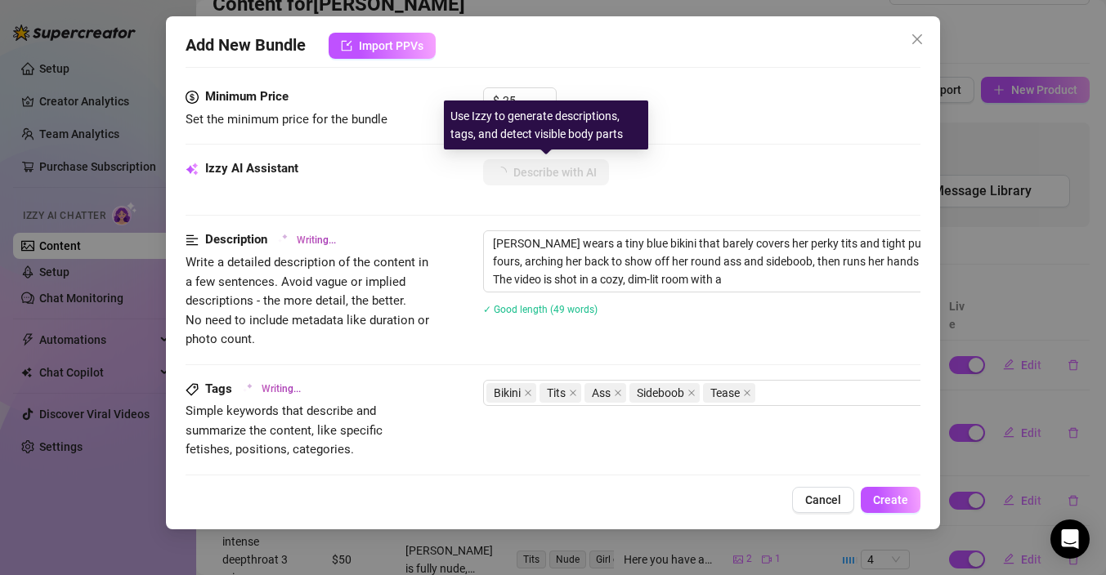
type textarea "[PERSON_NAME] wears a tiny blue bikini that barely covers her perky tits and ti…"
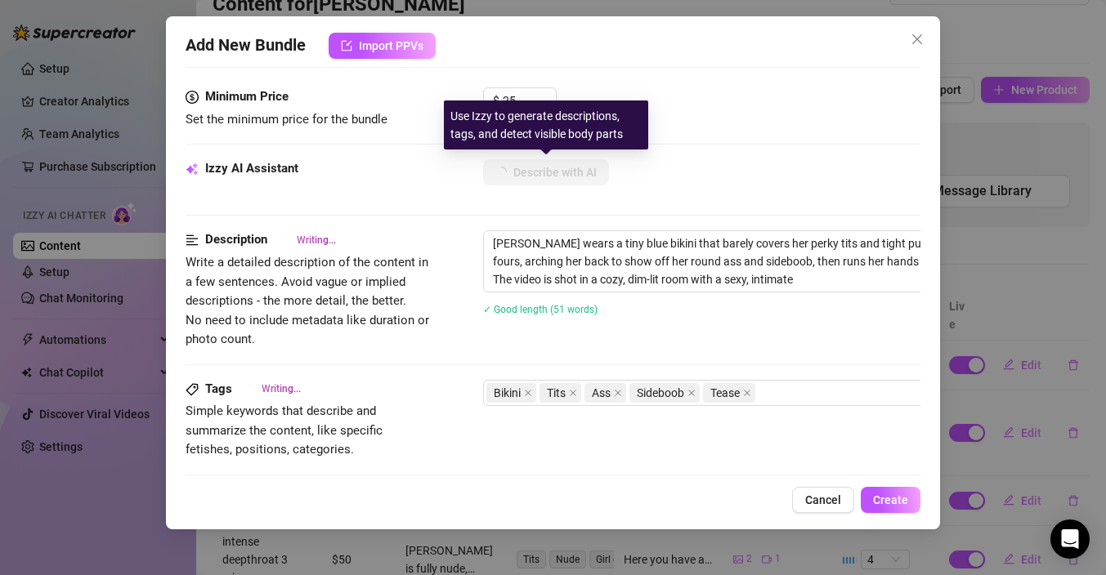
type textarea "[PERSON_NAME] wears a tiny blue bikini that barely covers her perky tits and ti…"
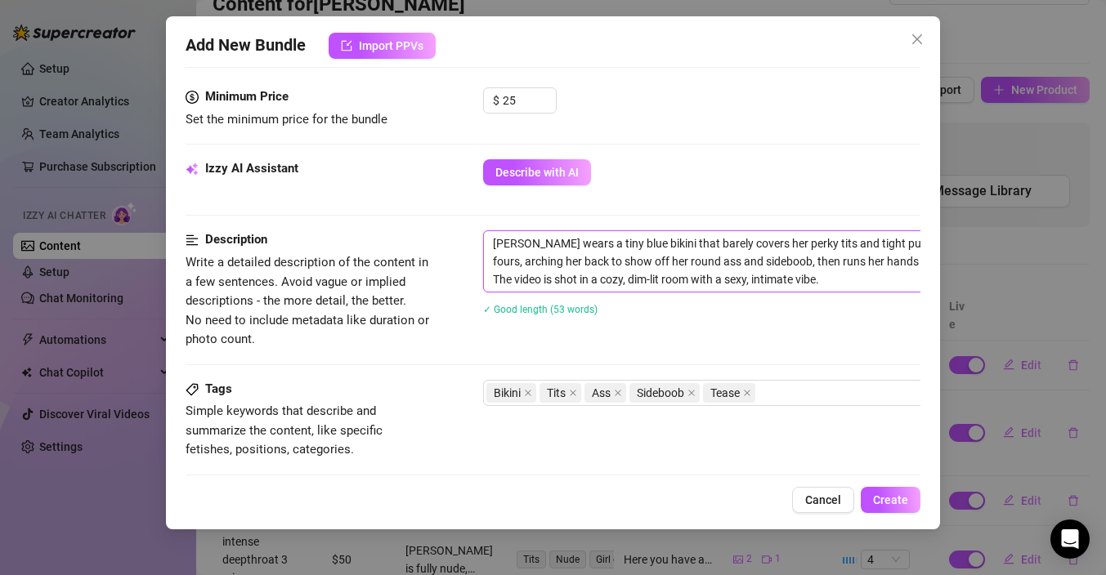
click at [649, 243] on textarea "[PERSON_NAME] wears a tiny blue bikini that barely covers her perky tits and ti…" at bounding box center [769, 261] width 571 height 60
type textarea "[PERSON_NAME] wears a tiny blue bikini that barely covers her perky tits and ti…"
type textarea "[PERSON_NAME] wears a tiny blue bikini o that barely covers her perky tits and …"
type textarea "[PERSON_NAME] wears a tiny blue bikini or that barely covers her perky tits and…"
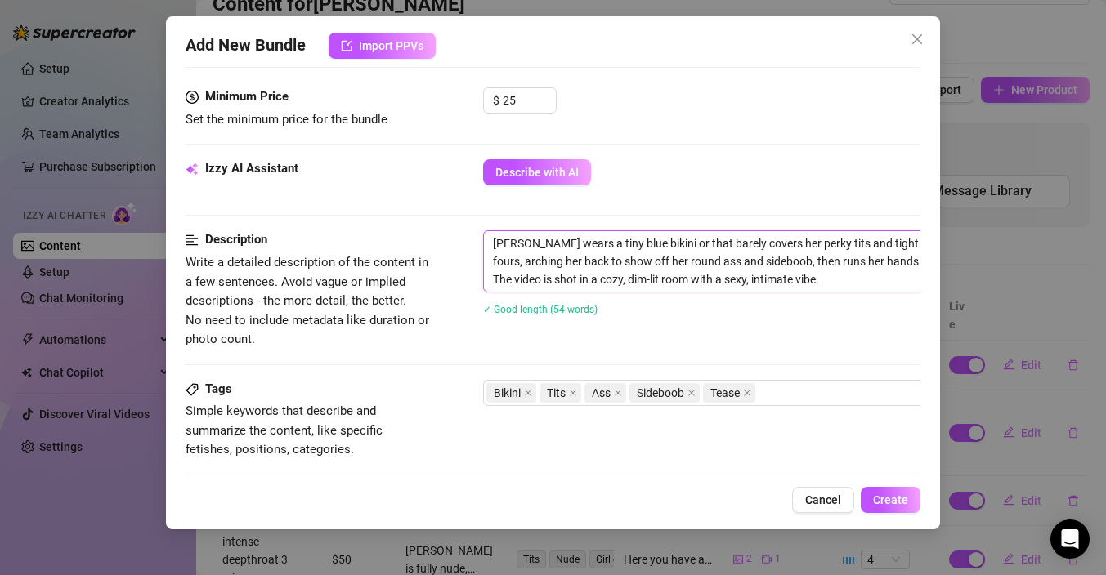
type textarea "[PERSON_NAME] wears a tiny blue bikini or that barely covers her perky tits and…"
type textarea "[PERSON_NAME] wears a tiny blue bikini or t that barely covers her perky tits a…"
type textarea "[PERSON_NAME] wears a tiny blue bikini or th that barely covers her perky tits …"
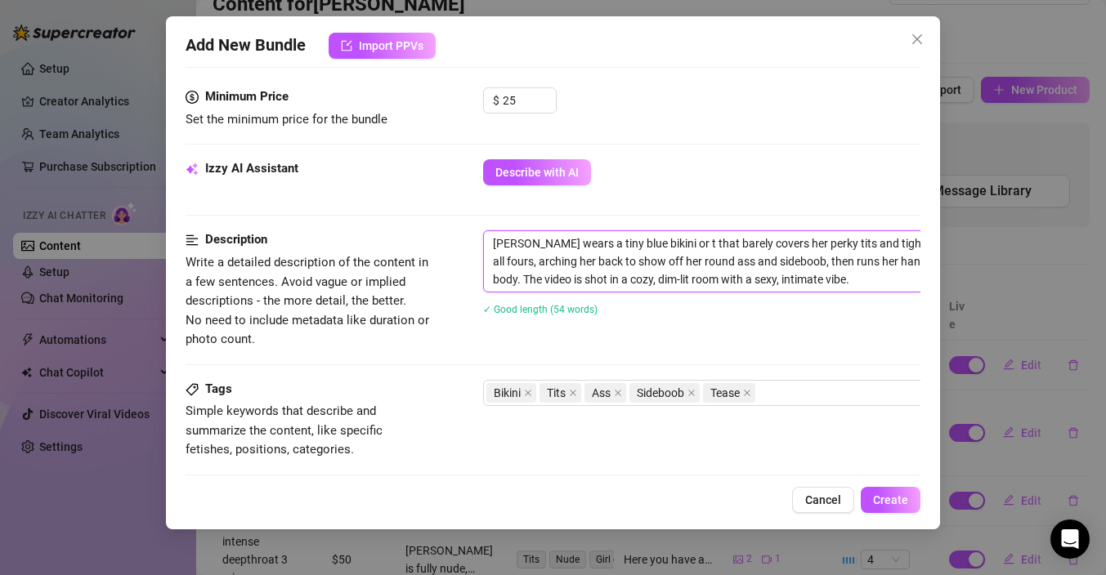
type textarea "[PERSON_NAME] wears a tiny blue bikini or th that barely covers her perky tits …"
type textarea "[PERSON_NAME] wears a tiny blue bikini or tho that barely covers her perky tits…"
type textarea "[PERSON_NAME] wears a tiny blue bikini or thon that barely covers her perky tit…"
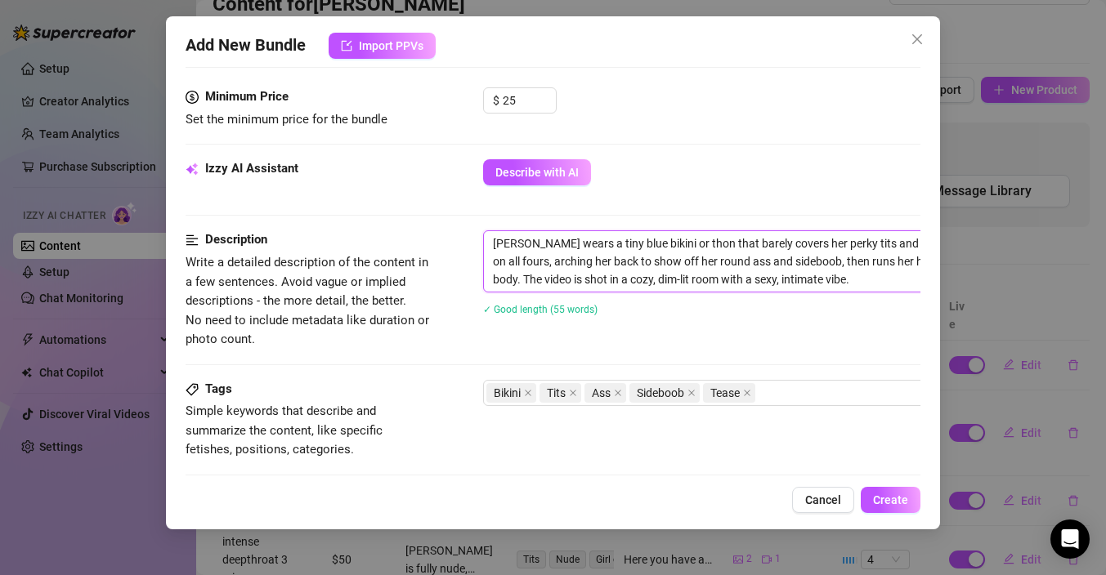
type textarea "[PERSON_NAME] wears a tiny blue bikini or thong that barely covers her perky ti…"
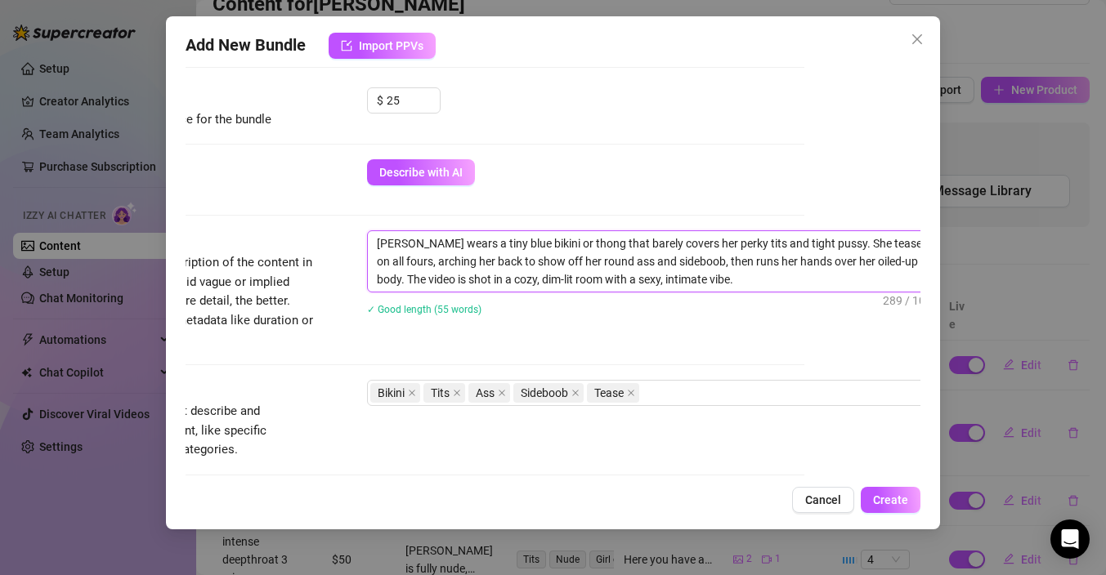
scroll to position [506, 135]
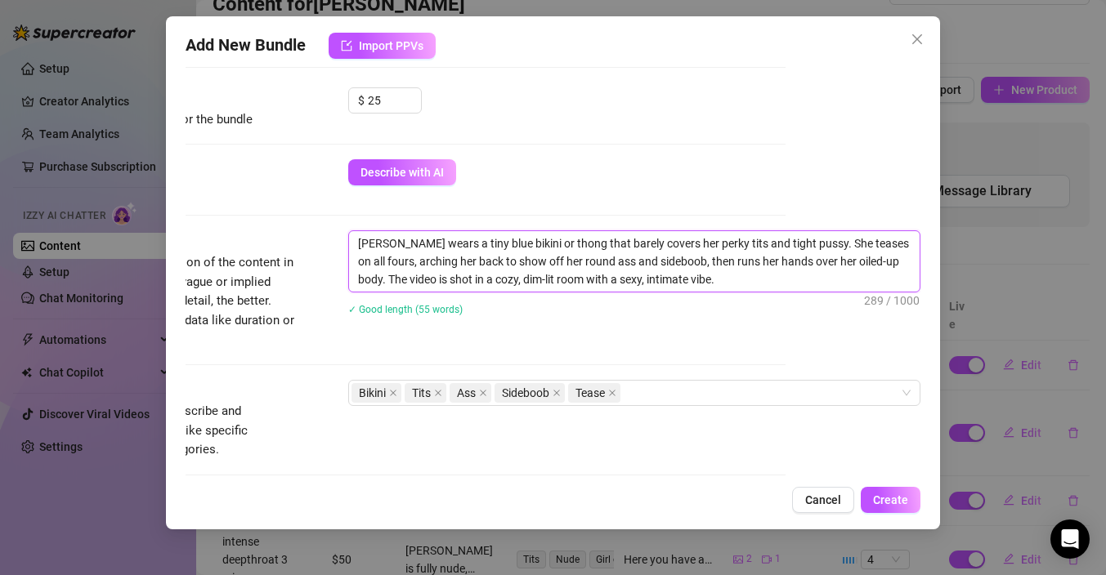
click at [802, 245] on textarea "[PERSON_NAME] wears a tiny blue bikini or thong that barely covers her perky ti…" at bounding box center [634, 261] width 571 height 60
click at [756, 280] on textarea "[PERSON_NAME] wears a tiny blue bikini or thong that barely covers her perky ti…" at bounding box center [634, 261] width 571 height 60
drag, startPoint x: 677, startPoint y: 262, endPoint x: 609, endPoint y: 257, distance: 68.0
click at [609, 257] on textarea "[PERSON_NAME] wears a tiny blue bikini or thong that barely covers her perky ti…" at bounding box center [634, 261] width 571 height 60
type textarea "[PERSON_NAME] wears a tiny blue bikini or thong that barely covers her perky ti…"
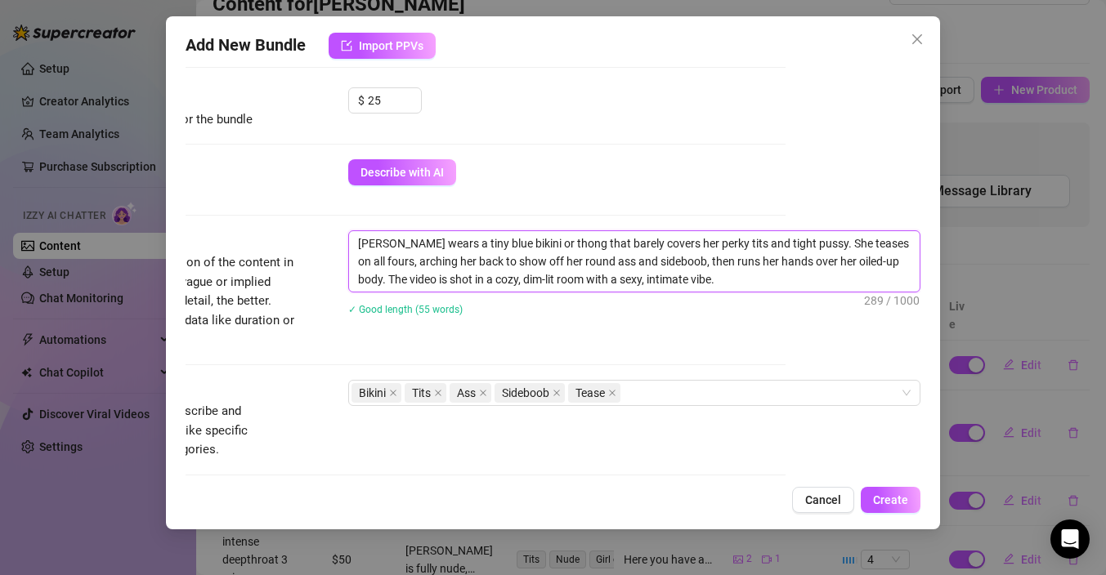
type textarea "[PERSON_NAME] wears a tiny blue bikini or thong that barely covers her perky ti…"
click at [732, 284] on textarea "[PERSON_NAME] wears a tiny blue bikini or thong that barely covers her perky ti…" at bounding box center [634, 261] width 571 height 60
drag, startPoint x: 826, startPoint y: 262, endPoint x: 759, endPoint y: 262, distance: 67.8
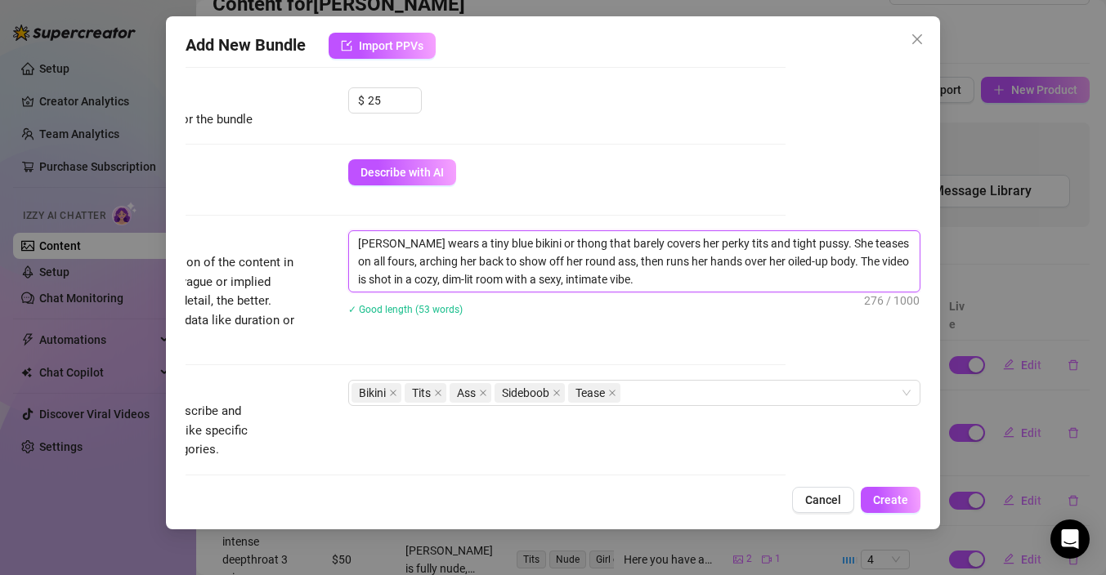
click at [759, 262] on textarea "[PERSON_NAME] wears a tiny blue bikini or thong that barely covers her perky ti…" at bounding box center [634, 261] width 571 height 60
click at [697, 268] on textarea "[PERSON_NAME] wears a tiny blue bikini or thong that barely covers her perky ti…" at bounding box center [634, 261] width 571 height 60
click at [667, 262] on textarea "[PERSON_NAME] wears a tiny blue bikini or thong that barely covers her perky ti…" at bounding box center [634, 261] width 571 height 60
click at [738, 263] on textarea "[PERSON_NAME] wears a tiny blue bikini or thong that barely covers her perky ti…" at bounding box center [634, 261] width 571 height 60
click at [759, 259] on textarea "[PERSON_NAME] wears a tiny blue bikini or thong that barely covers her perky ti…" at bounding box center [634, 261] width 571 height 60
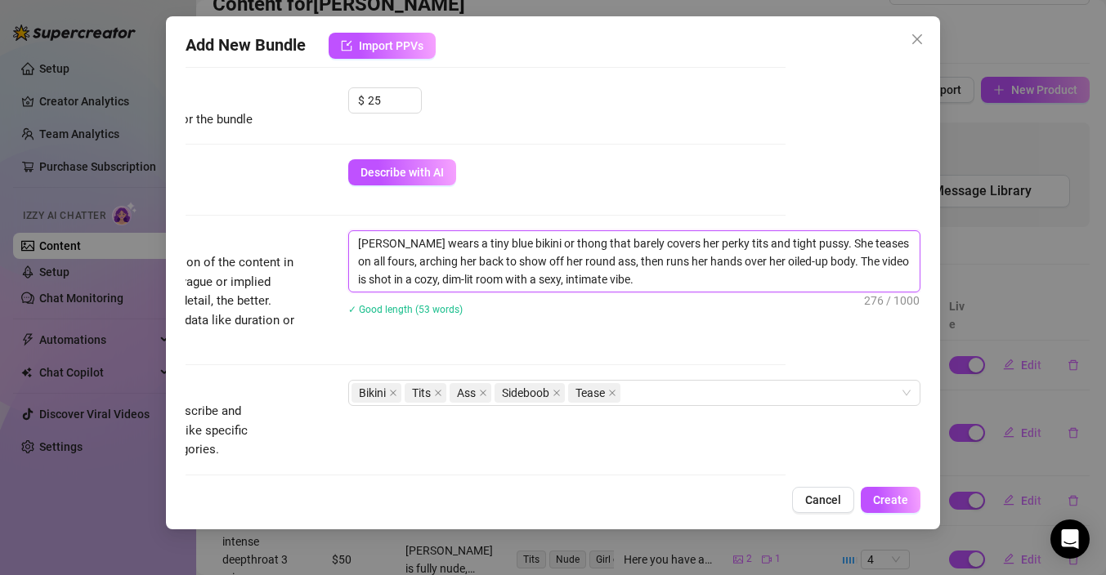
type textarea "[PERSON_NAME] wears a tiny blue bikini or thong that barely covers her perky ti…"
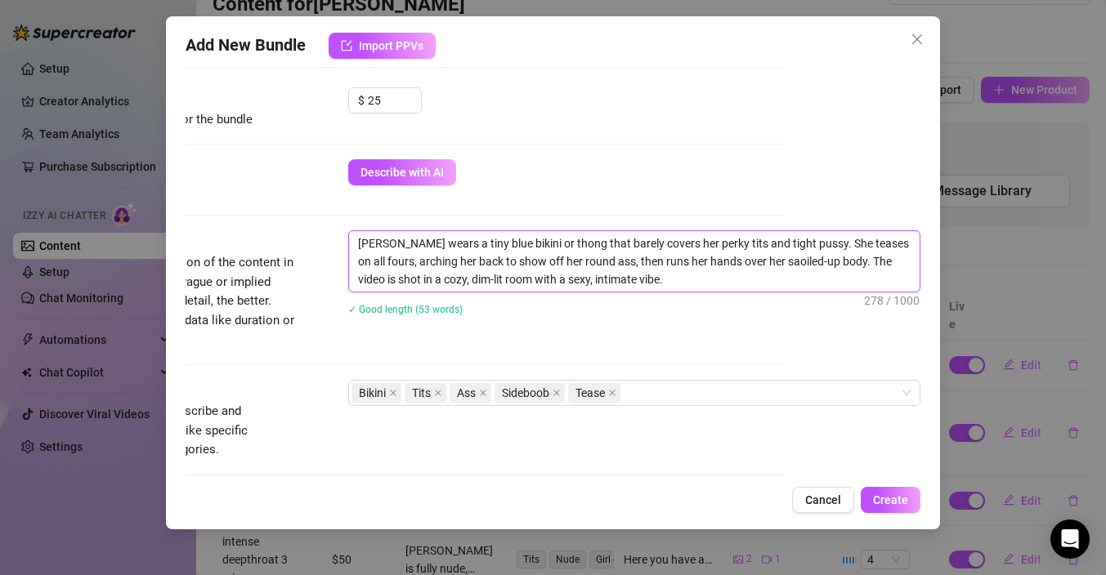
type textarea "[PERSON_NAME] wears a tiny blue bikini or thong that barely covers her perky ti…"
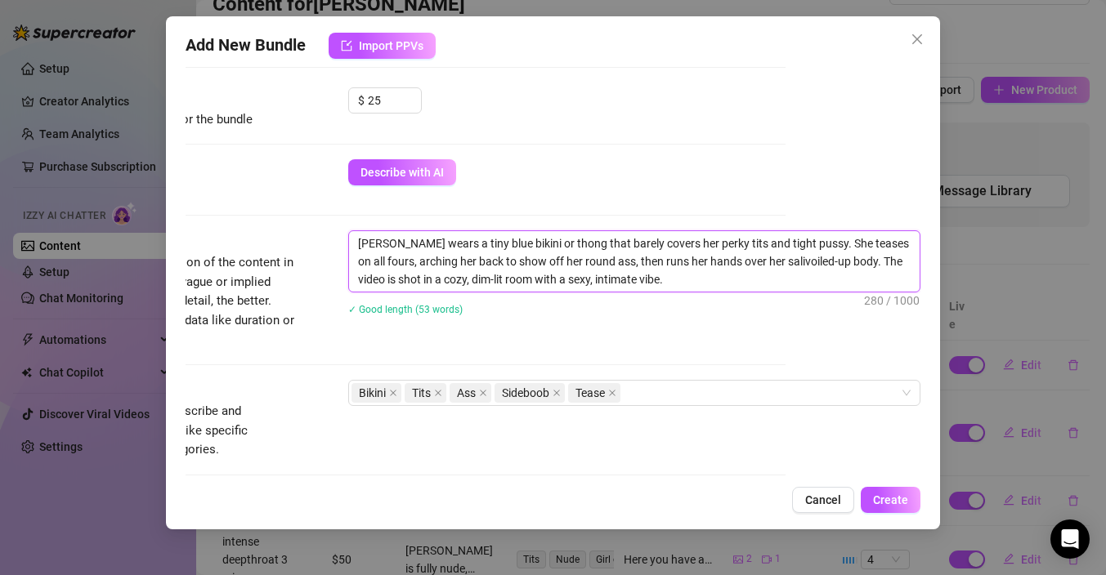
type textarea "[PERSON_NAME] wears a tiny blue bikini or thong that barely covers her perky ti…"
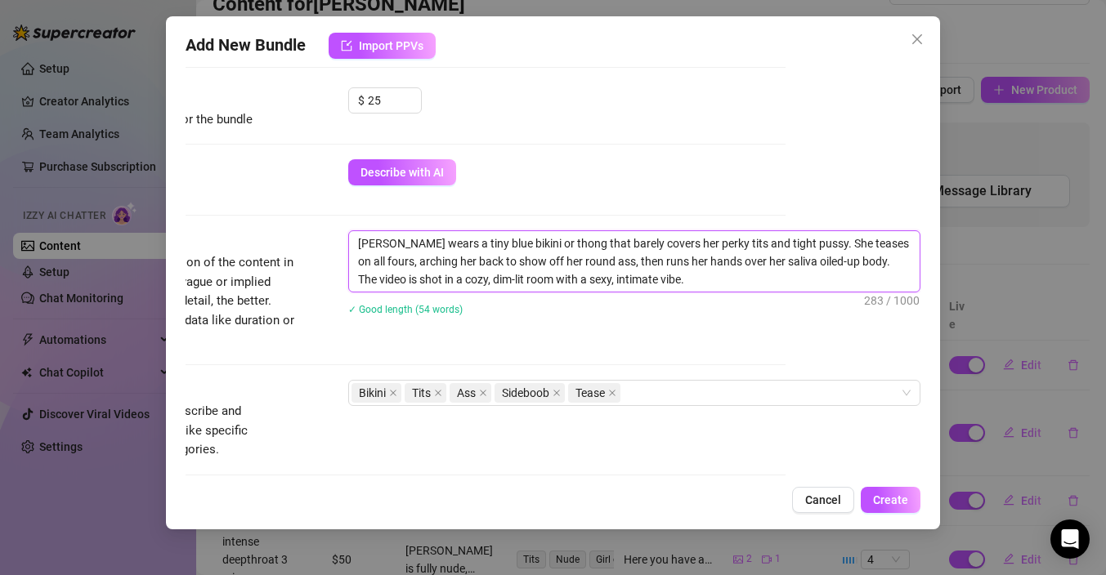
type textarea "[PERSON_NAME] wears a tiny blue bikini or thong that barely covers her perky ti…"
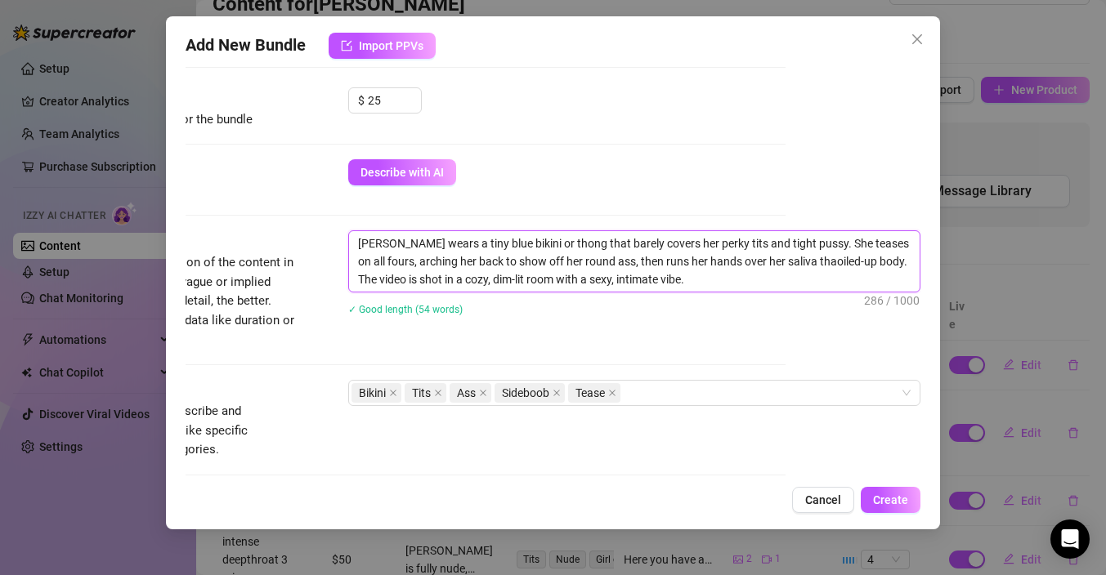
type textarea "[PERSON_NAME] wears a tiny blue bikini or thong that barely covers her perky ti…"
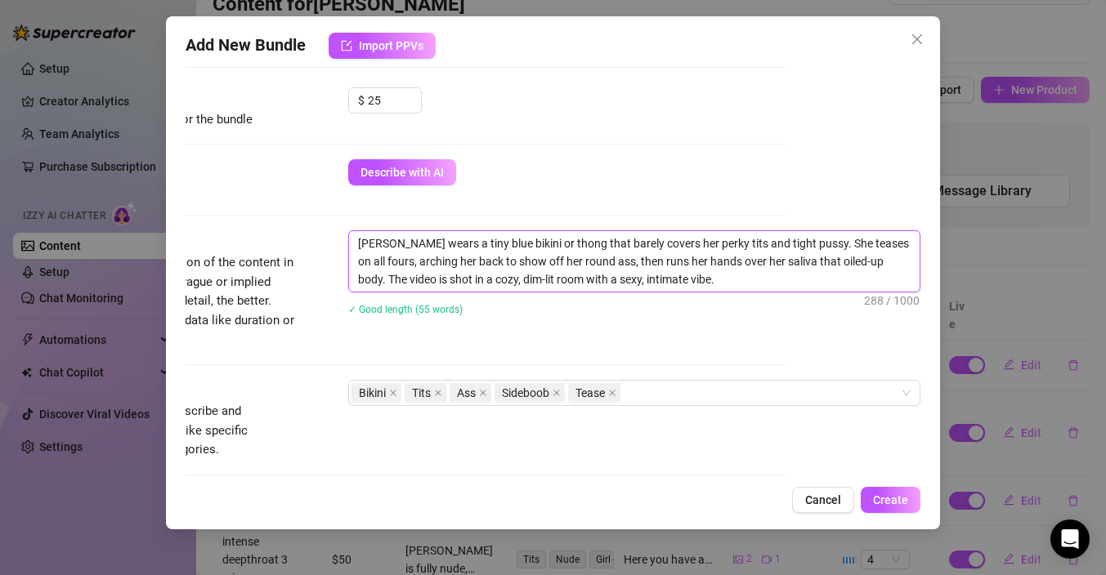
type textarea "[PERSON_NAME] wears a tiny blue bikini or thong that barely covers her perky ti…"
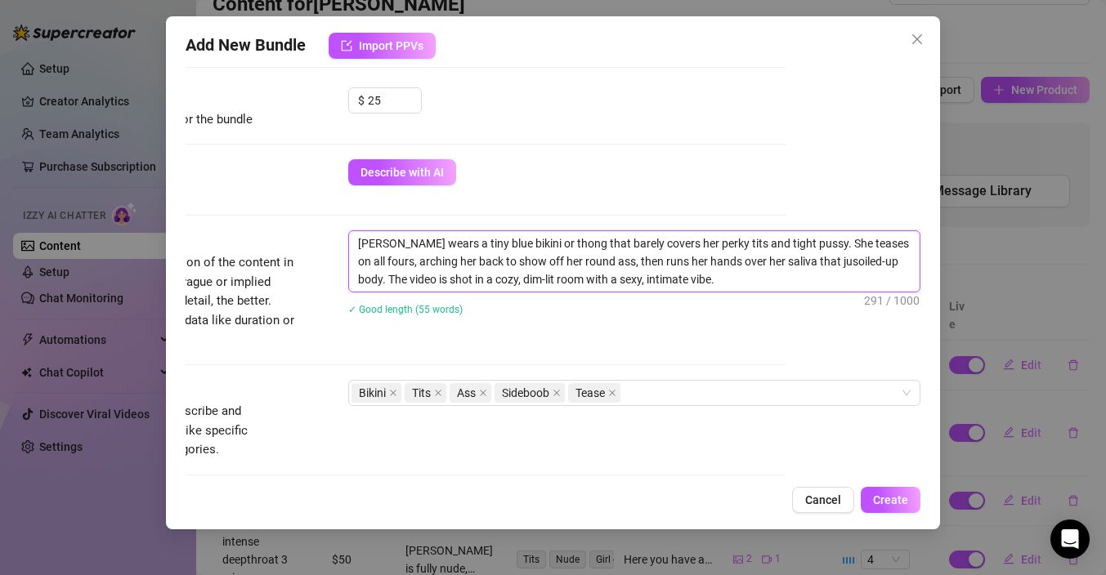
type textarea "[PERSON_NAME] wears a tiny blue bikini or thong that barely covers her perky ti…"
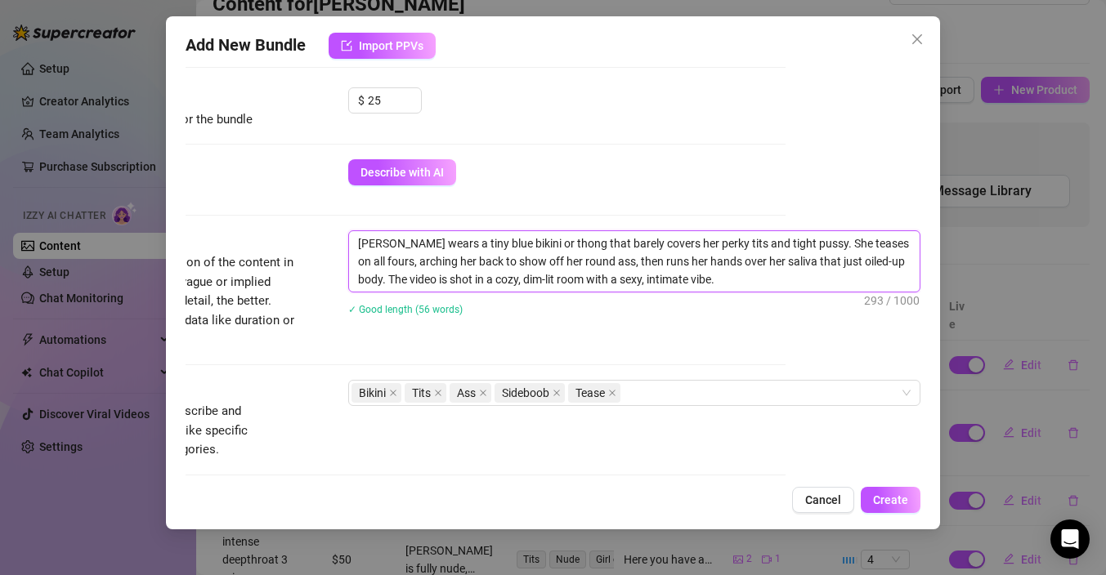
type textarea "[PERSON_NAME] wears a tiny blue bikini or thong that barely covers her perky ti…"
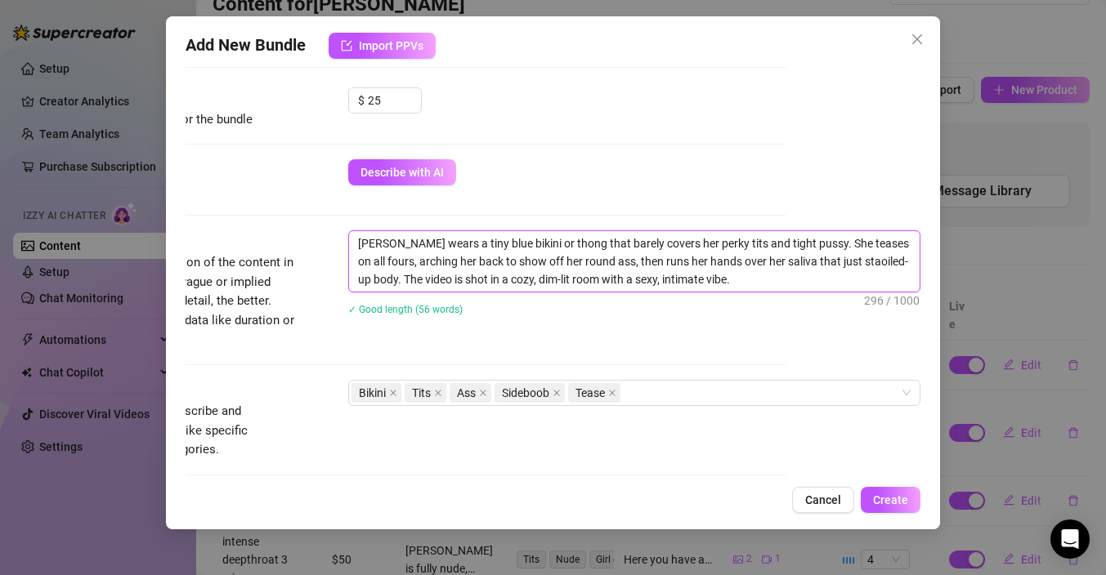
type textarea "[PERSON_NAME] wears a tiny blue bikini or thong that barely covers her perky ti…"
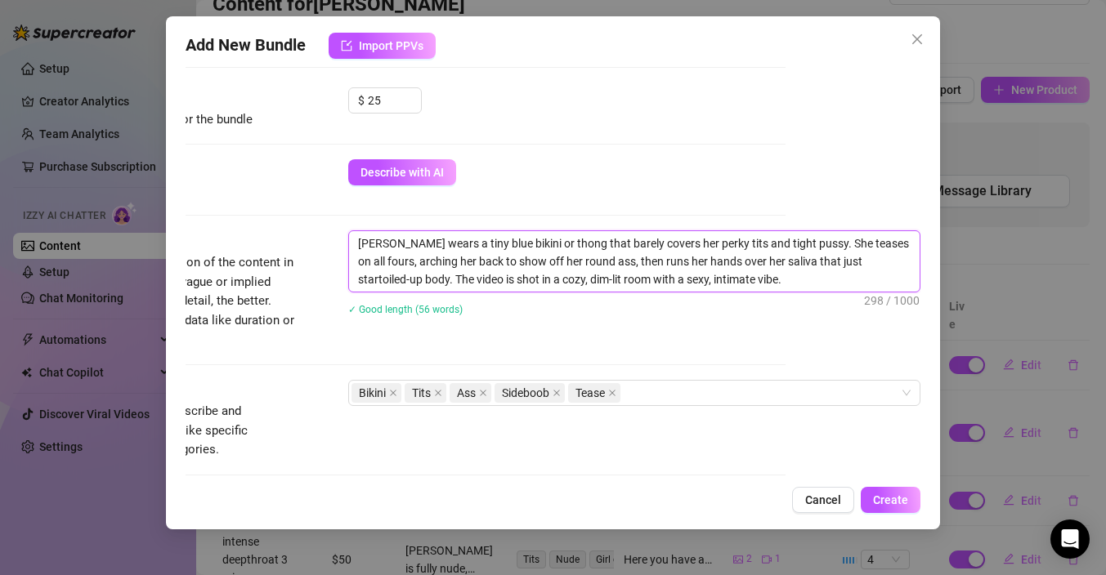
type textarea "[PERSON_NAME] wears a tiny blue bikini or thong that barely covers her perky ti…"
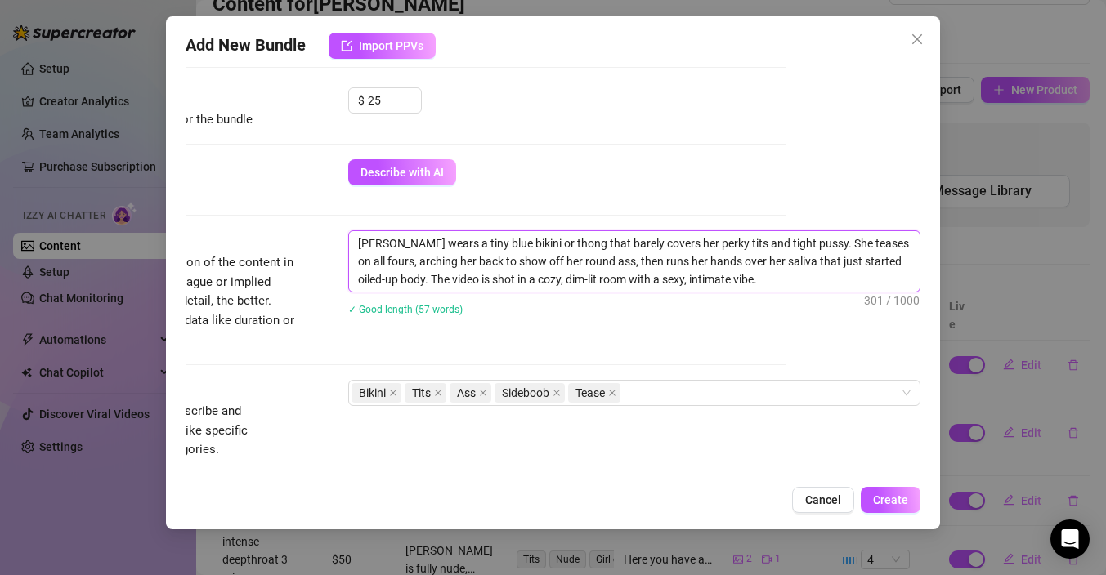
type textarea "[PERSON_NAME] wears a tiny blue bikini or thong that barely covers her perky ti…"
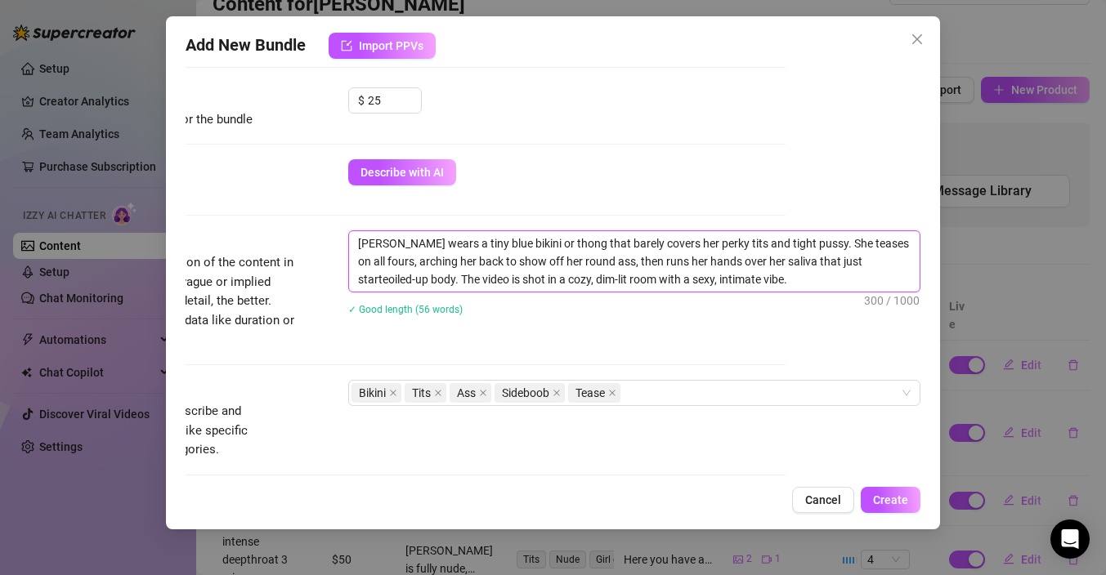
type textarea "[PERSON_NAME] wears a tiny blue bikini or thong that barely covers her perky ti…"
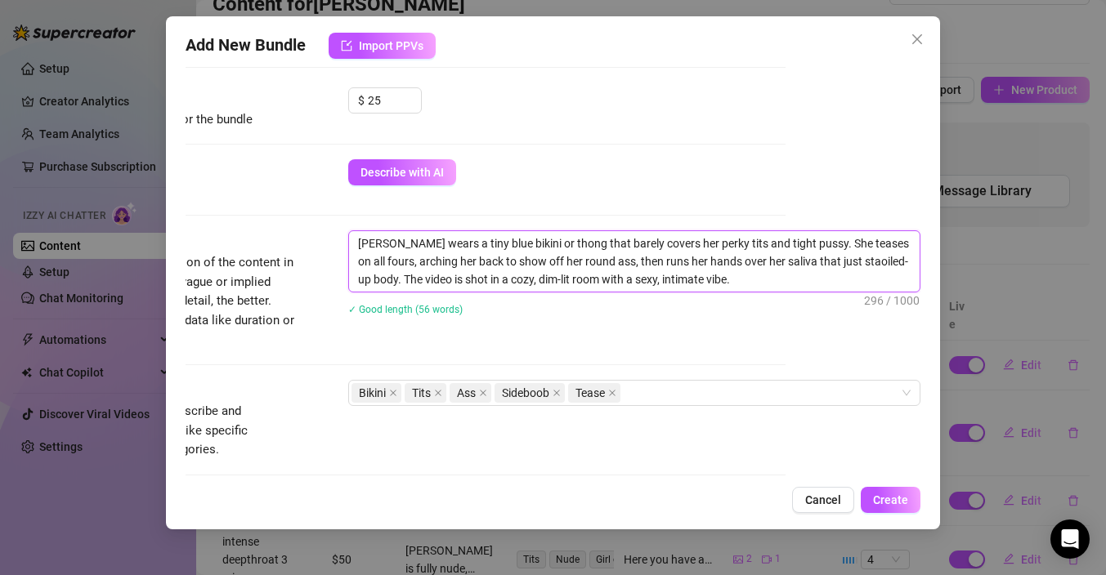
type textarea "[PERSON_NAME] wears a tiny blue bikini or thong that barely covers her perky ti…"
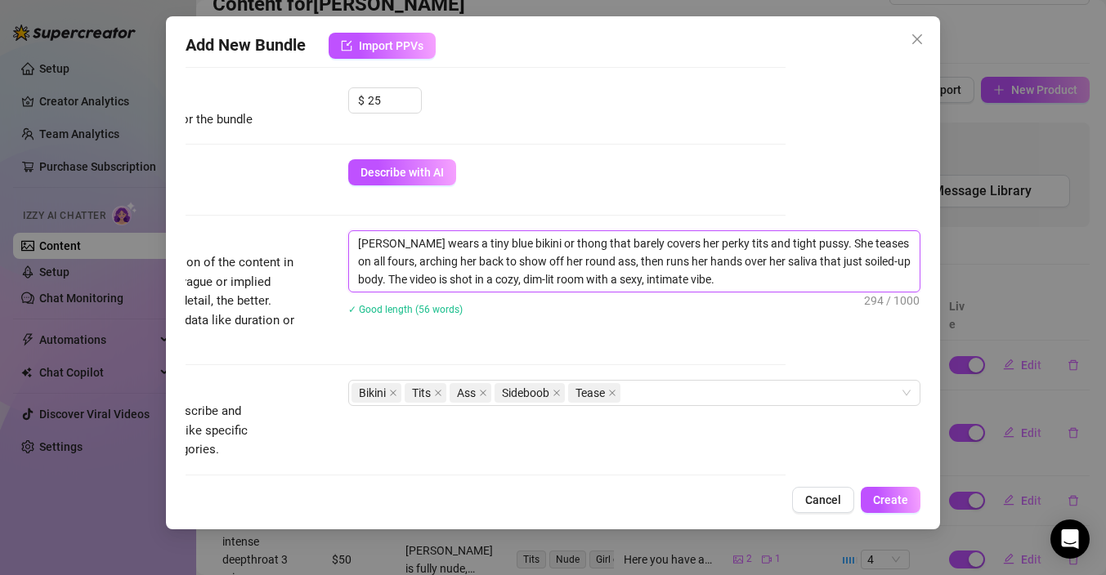
type textarea "[PERSON_NAME] wears a tiny blue bikini or thong that barely covers her perky ti…"
drag, startPoint x: 463, startPoint y: 280, endPoint x: 397, endPoint y: 275, distance: 65.6
click at [397, 275] on textarea "[PERSON_NAME] wears a tiny blue bikini or thong that barely covers her perky ti…" at bounding box center [634, 261] width 571 height 60
click at [790, 263] on textarea "[PERSON_NAME] wears a tiny blue bikini or thong that barely covers her perky ti…" at bounding box center [634, 261] width 571 height 60
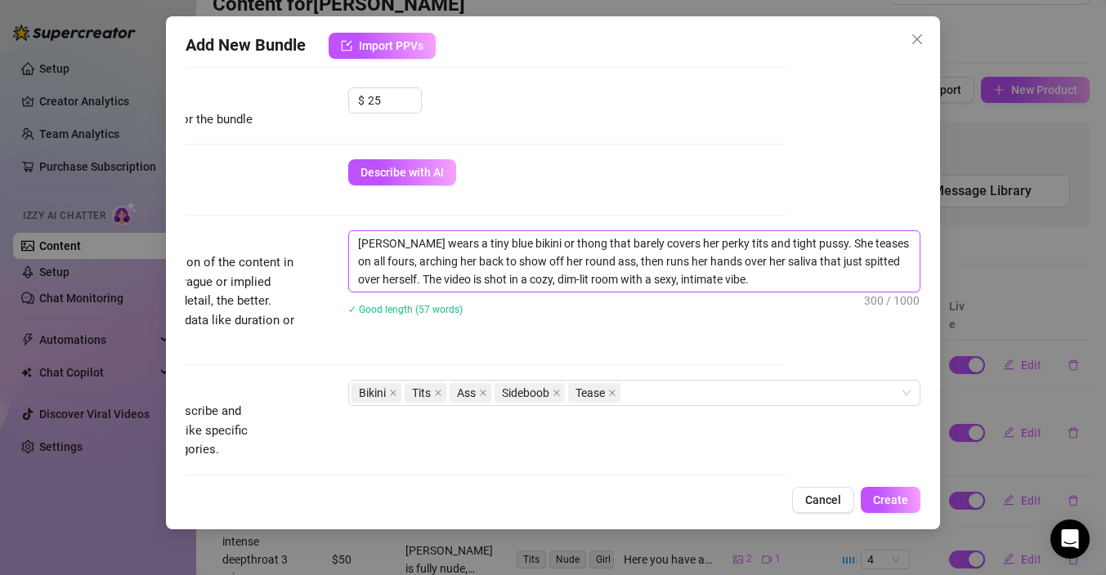
click at [393, 280] on textarea "[PERSON_NAME] wears a tiny blue bikini or thong that barely covers her perky ti…" at bounding box center [634, 261] width 571 height 60
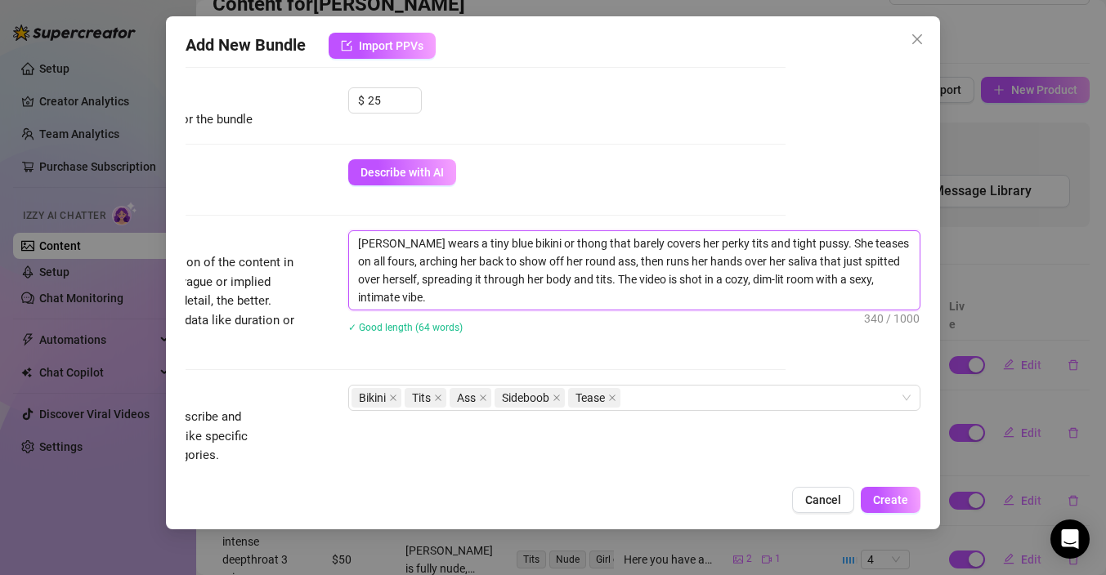
click at [564, 292] on textarea "[PERSON_NAME] wears a tiny blue bikini or thong that barely covers her perky ti…" at bounding box center [634, 270] width 571 height 78
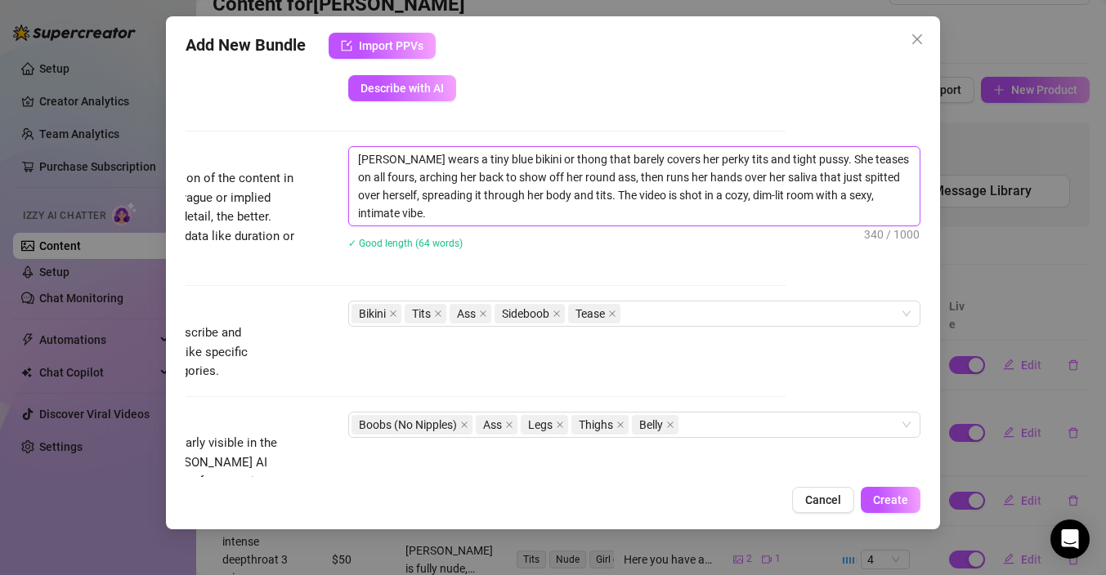
scroll to position [593, 135]
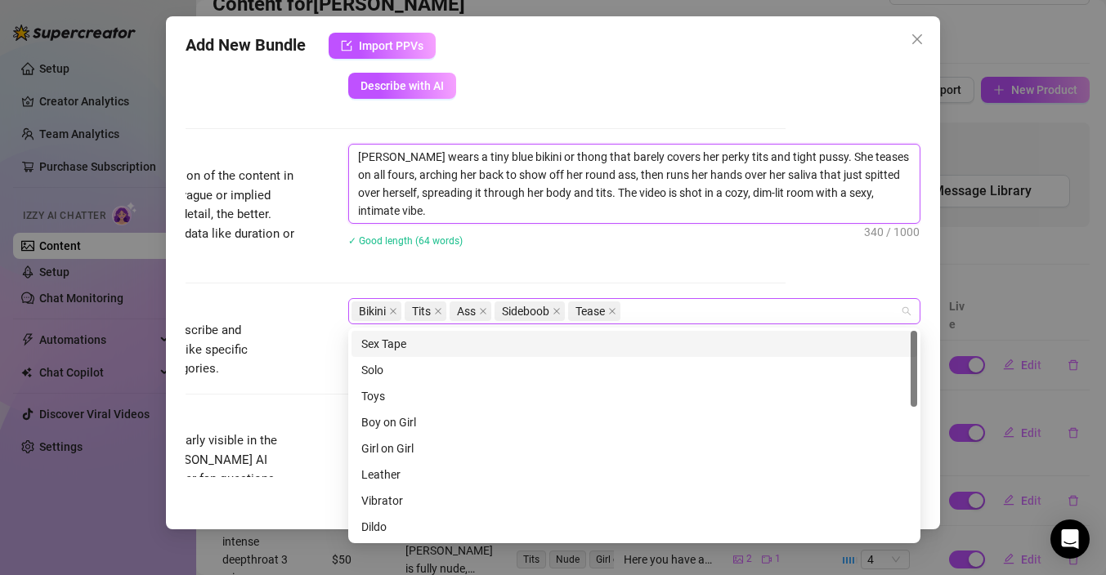
click at [664, 311] on div "Bikini Tits Ass Sideboob Tease" at bounding box center [625, 311] width 548 height 23
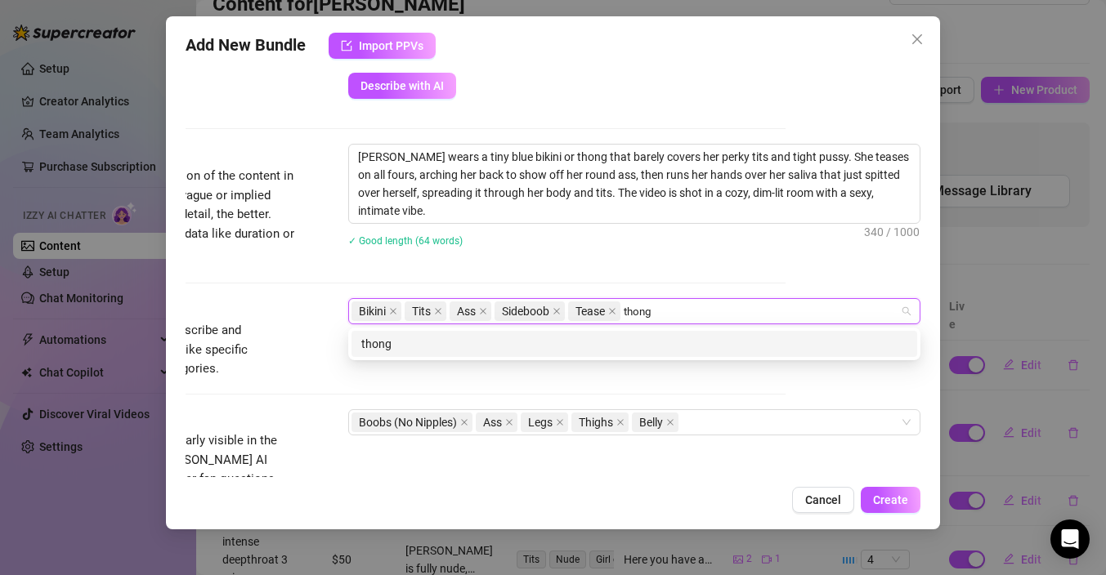
click at [651, 334] on div "thong" at bounding box center [634, 344] width 566 height 26
click at [697, 355] on div "saliva" at bounding box center [634, 344] width 566 height 26
click at [694, 347] on div "teaser" at bounding box center [634, 344] width 546 height 18
click at [750, 341] on div "smoking" at bounding box center [634, 344] width 546 height 18
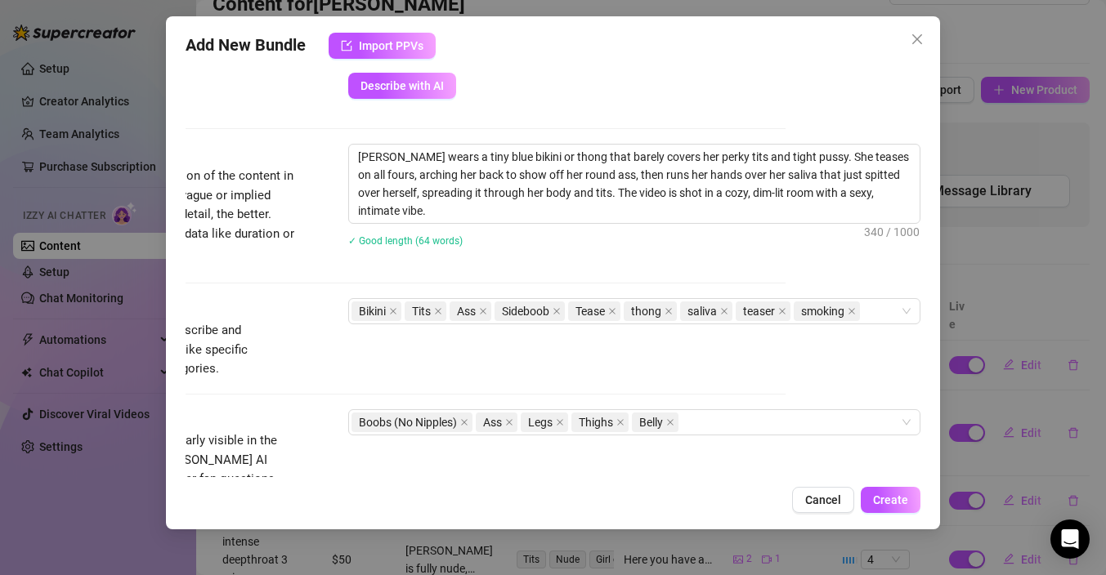
click at [880, 283] on div "Account [PERSON_NAME] (@itscallmebelle) Name Name is for your internal organiza…" at bounding box center [553, 271] width 735 height 412
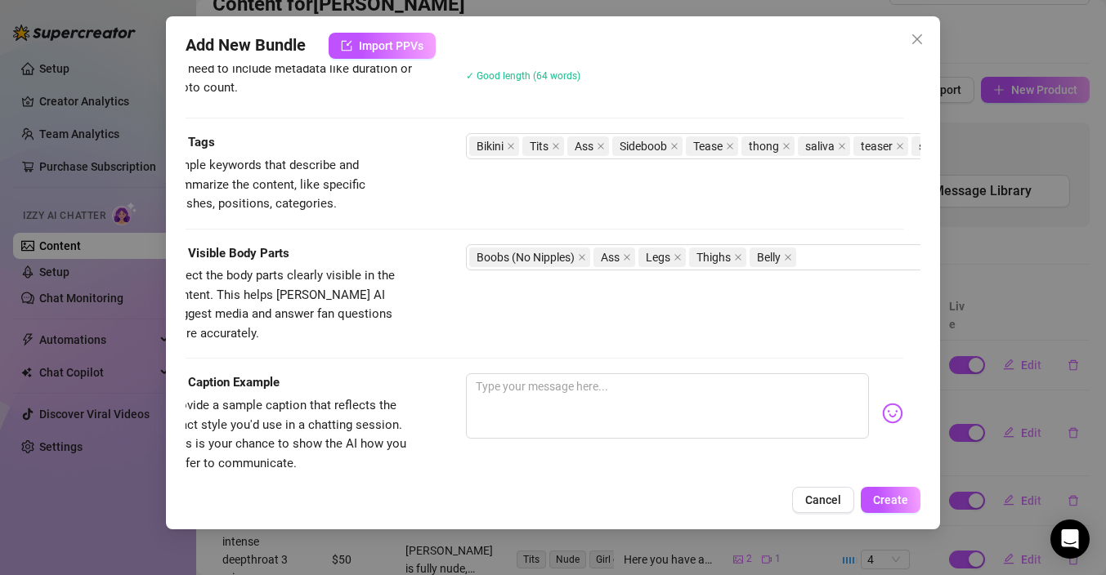
scroll to position [758, 0]
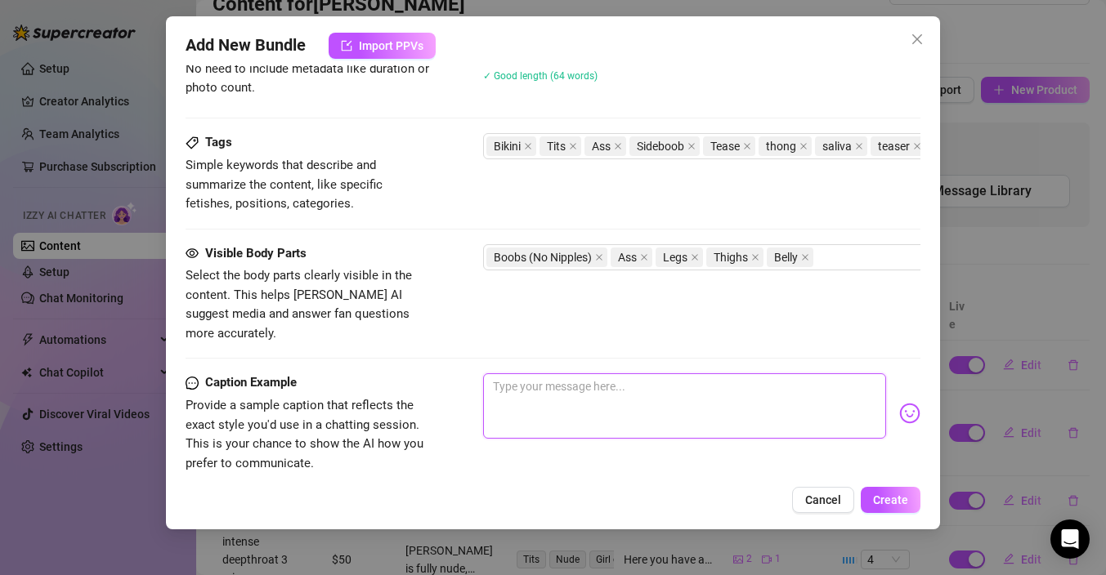
click at [545, 392] on textarea at bounding box center [684, 406] width 403 height 65
drag, startPoint x: 703, startPoint y: 382, endPoint x: 360, endPoint y: 316, distance: 349.6
click at [360, 316] on form "Account [PERSON_NAME] (@itscallmebelle) Name Name is for your internal organiza…" at bounding box center [553, 16] width 735 height 1378
paste textarea "Okay baby i think this video will drive you crazy hihi 😈 4 minutes of me showin…"
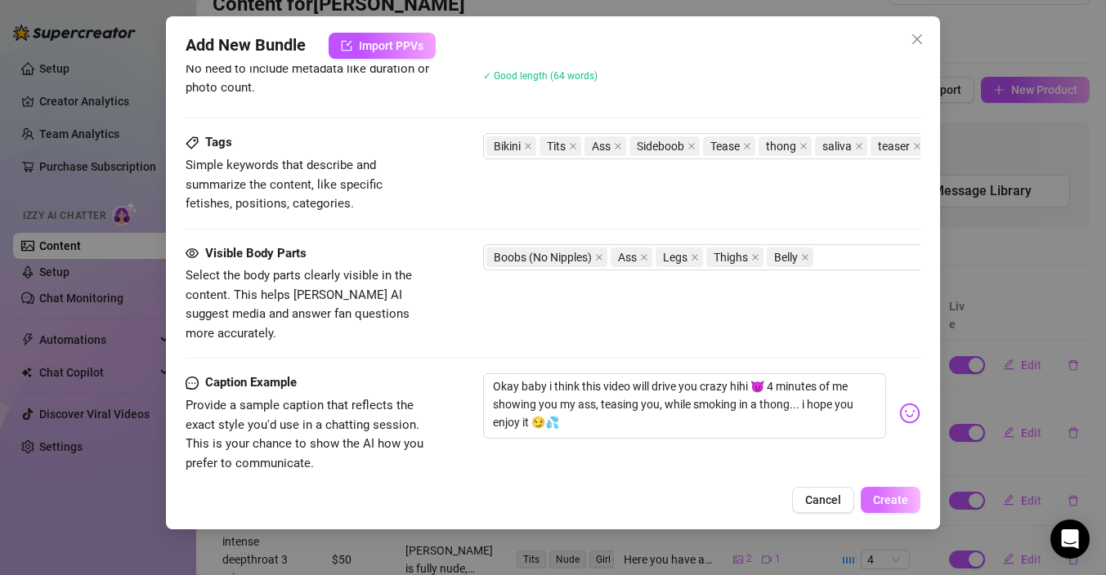
click at [889, 498] on span "Create" at bounding box center [890, 500] width 35 height 13
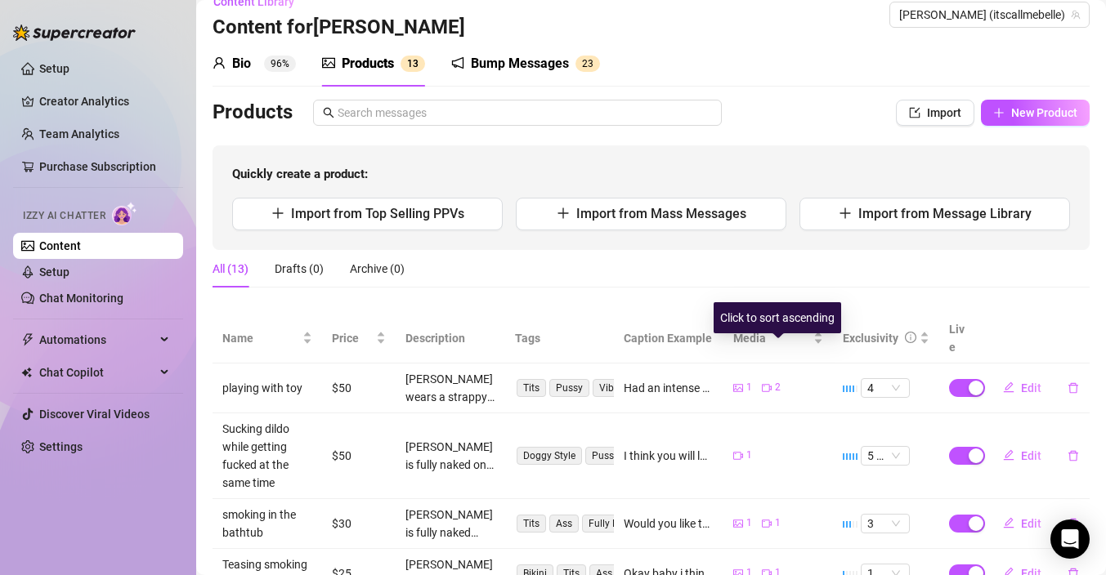
scroll to position [0, 0]
